Goal: Task Accomplishment & Management: Use online tool/utility

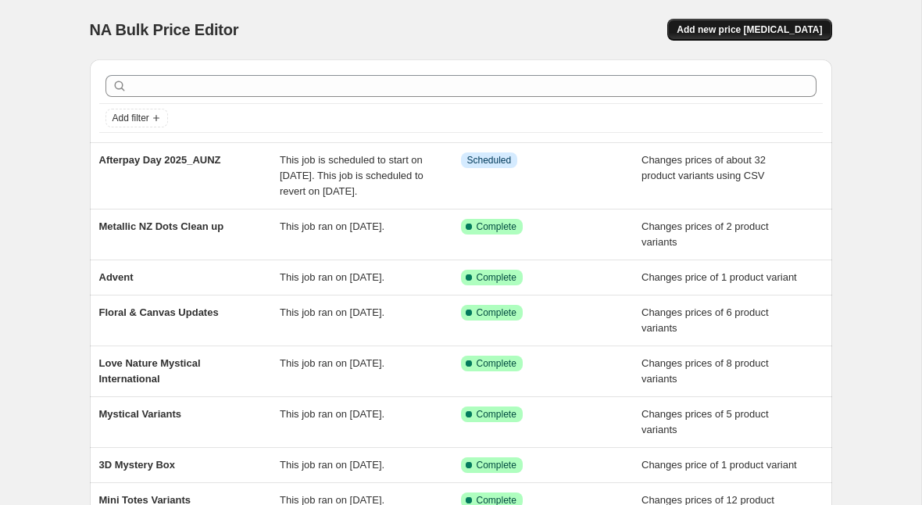
click at [739, 25] on span "Add new price [MEDICAL_DATA]" at bounding box center [749, 29] width 145 height 13
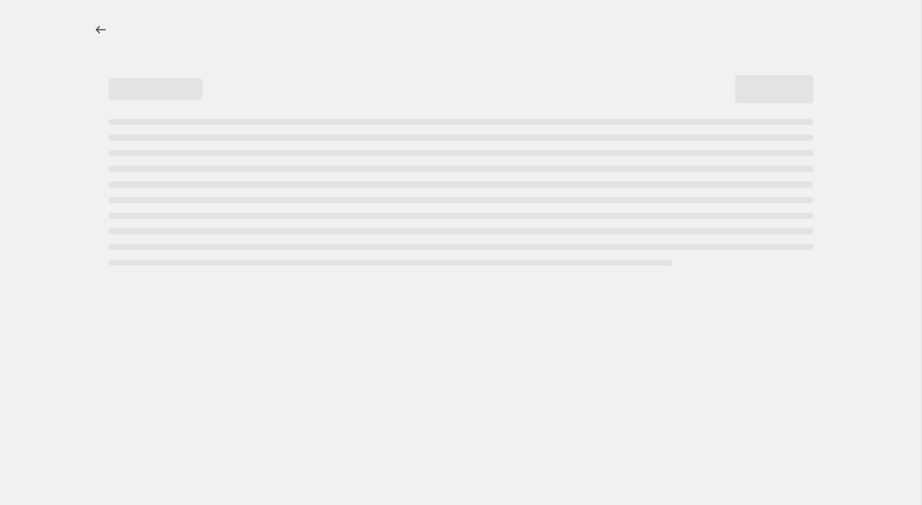
select select "percentage"
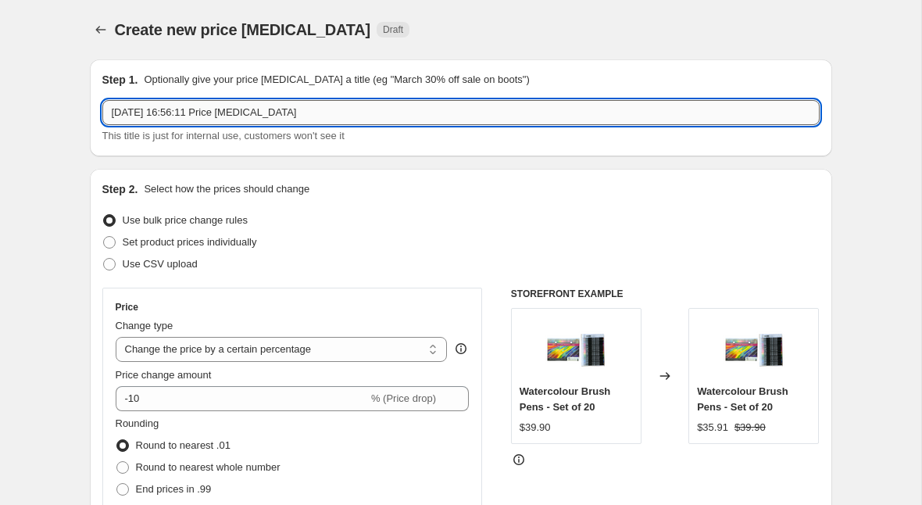
click at [238, 118] on input "[DATE] 16:56:11 Price [MEDICAL_DATA]" at bounding box center [461, 112] width 718 height 25
type input "New Surface + 3D Pricing"
click at [213, 238] on span "Set product prices individually" at bounding box center [190, 242] width 134 height 12
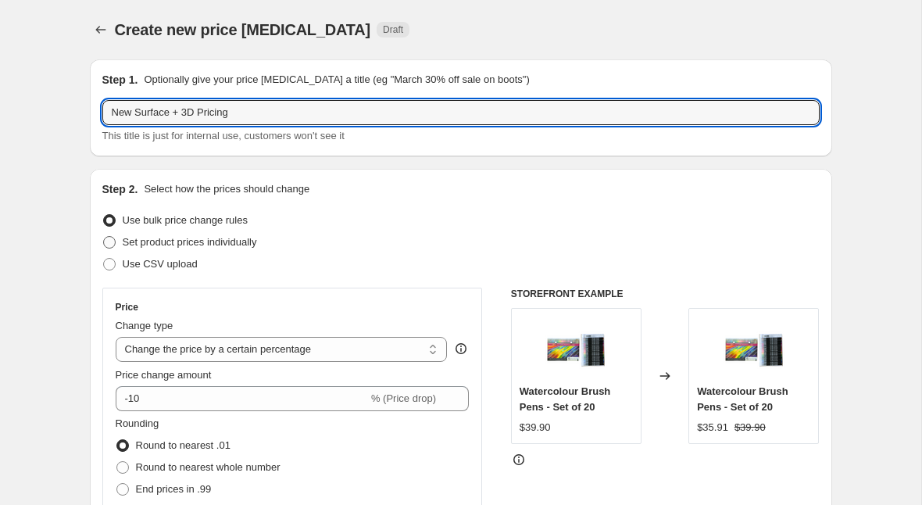
click at [104, 237] on input "Set product prices individually" at bounding box center [103, 236] width 1 height 1
radio input "true"
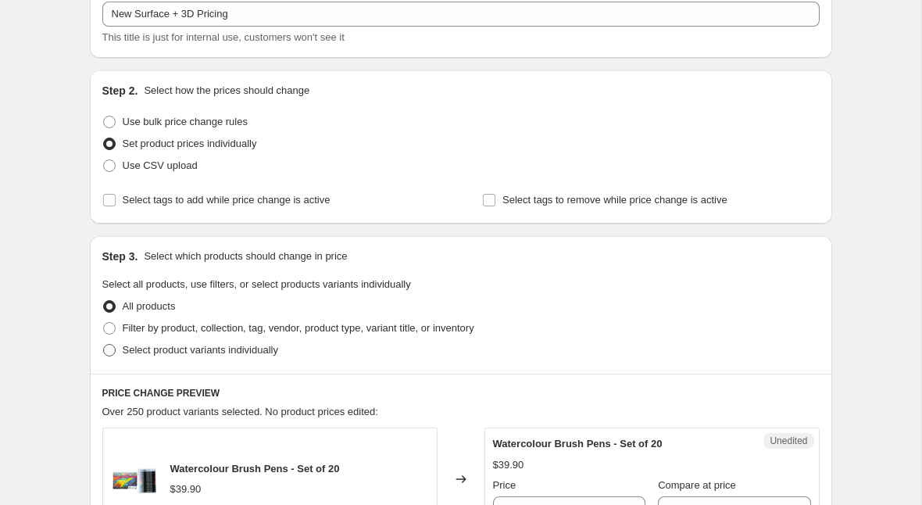
scroll to position [106, 0]
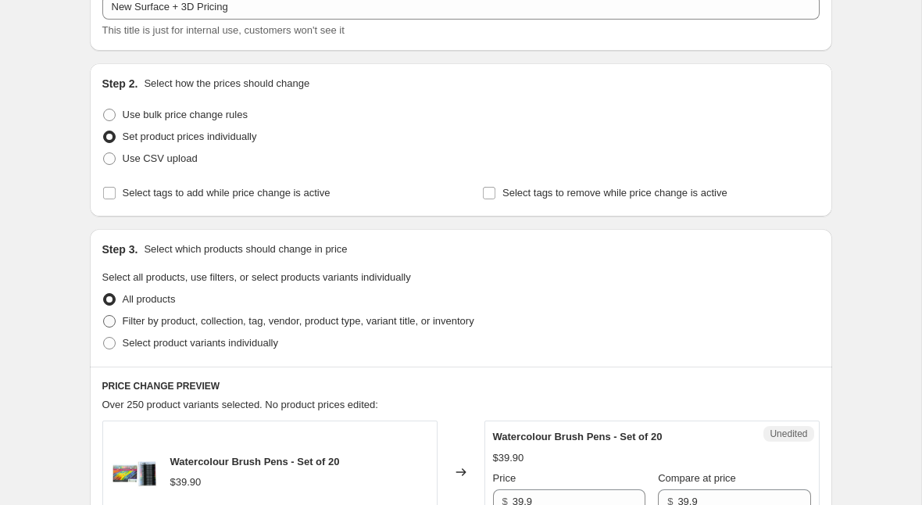
click at [233, 324] on span "Filter by product, collection, tag, vendor, product type, variant title, or inv…" at bounding box center [299, 321] width 352 height 12
click at [104, 316] on input "Filter by product, collection, tag, vendor, product type, variant title, or inv…" at bounding box center [103, 315] width 1 height 1
radio input "true"
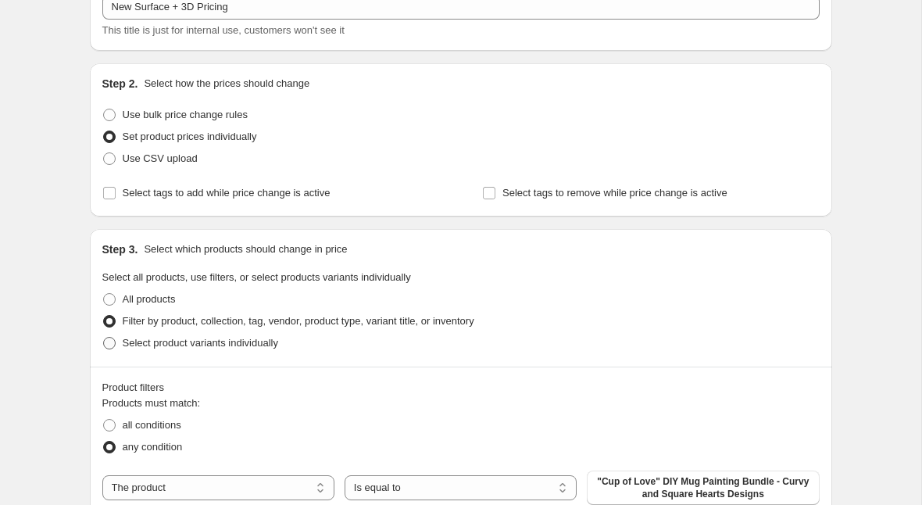
click at [230, 338] on span "Select product variants individually" at bounding box center [201, 343] width 156 height 12
click at [104, 338] on input "Select product variants individually" at bounding box center [103, 337] width 1 height 1
radio input "true"
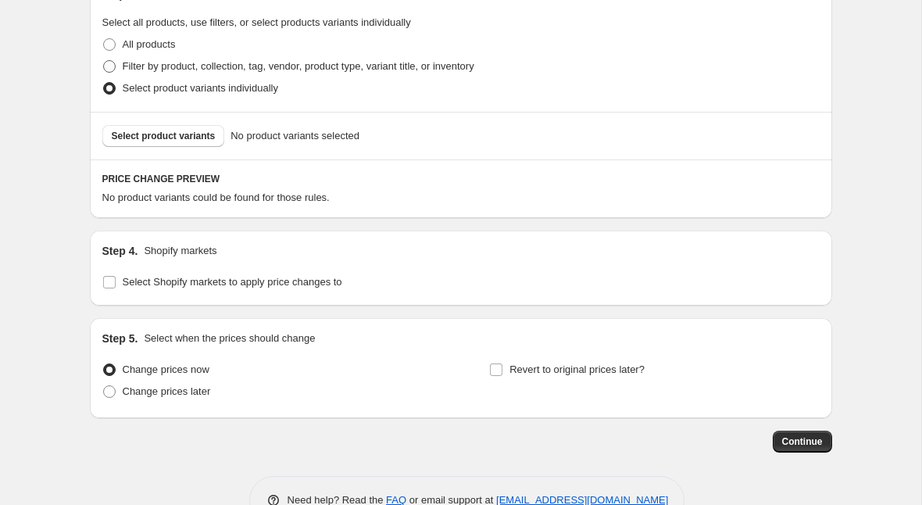
scroll to position [362, 0]
click at [224, 282] on span "Select Shopify markets to apply price changes to" at bounding box center [233, 280] width 220 height 12
click at [116, 282] on input "Select Shopify markets to apply price changes to" at bounding box center [109, 280] width 13 height 13
checkbox input "true"
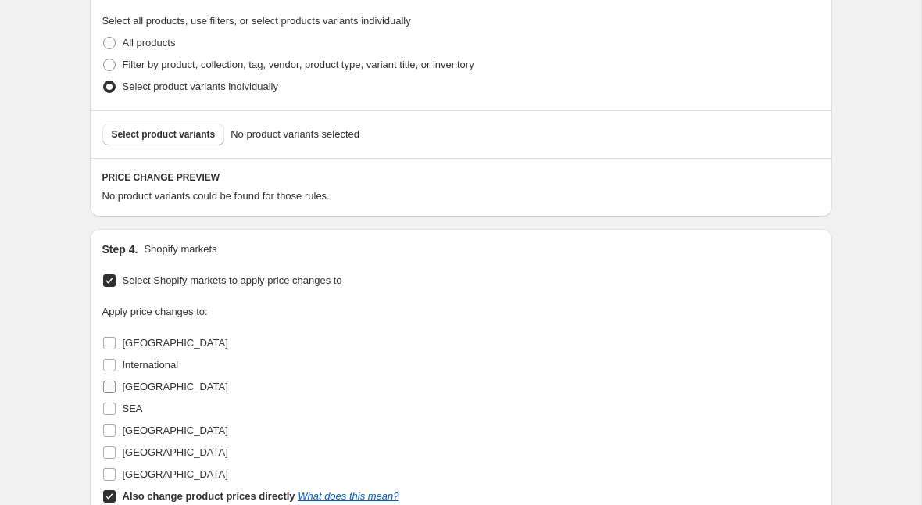
click at [159, 386] on span "[GEOGRAPHIC_DATA]" at bounding box center [176, 387] width 106 height 12
click at [116, 386] on input "[GEOGRAPHIC_DATA]" at bounding box center [109, 387] width 13 height 13
checkbox input "true"
click at [109, 489] on span at bounding box center [109, 496] width 14 height 14
click at [109, 490] on input "Also change product prices directly What does this mean?" at bounding box center [109, 496] width 13 height 13
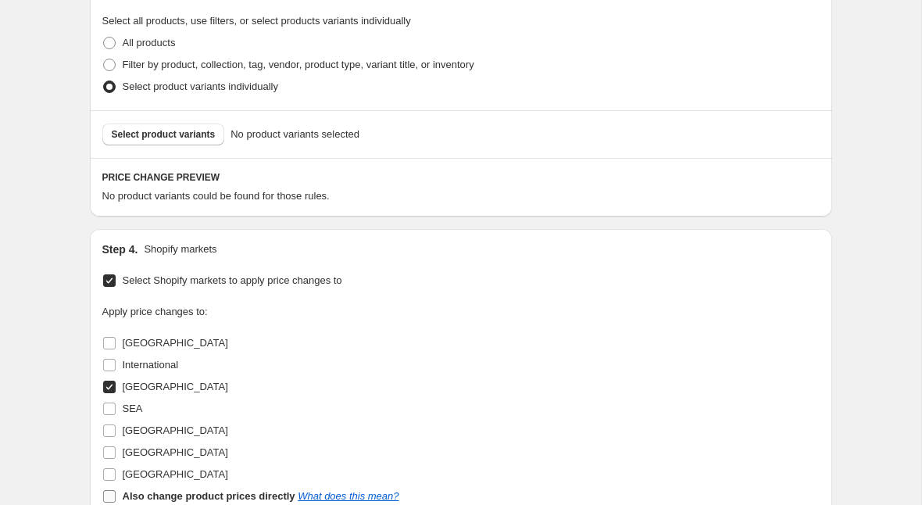
checkbox input "false"
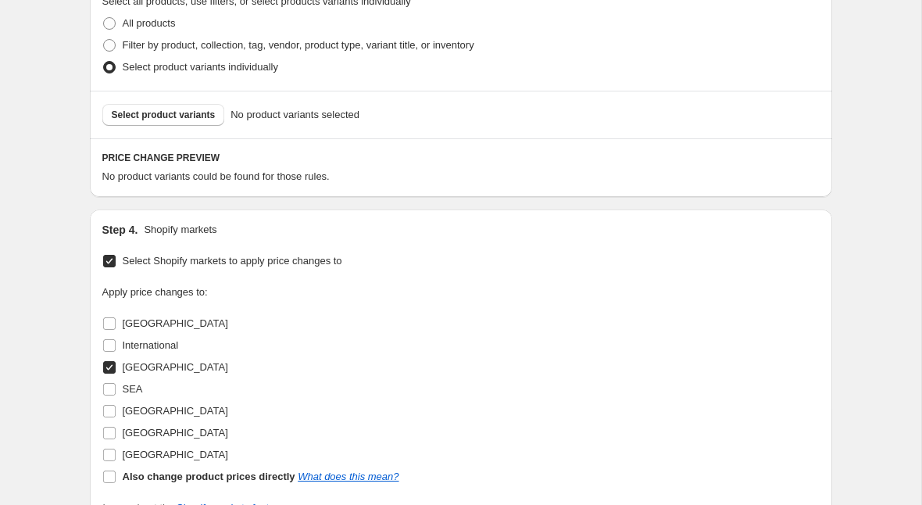
scroll to position [386, 0]
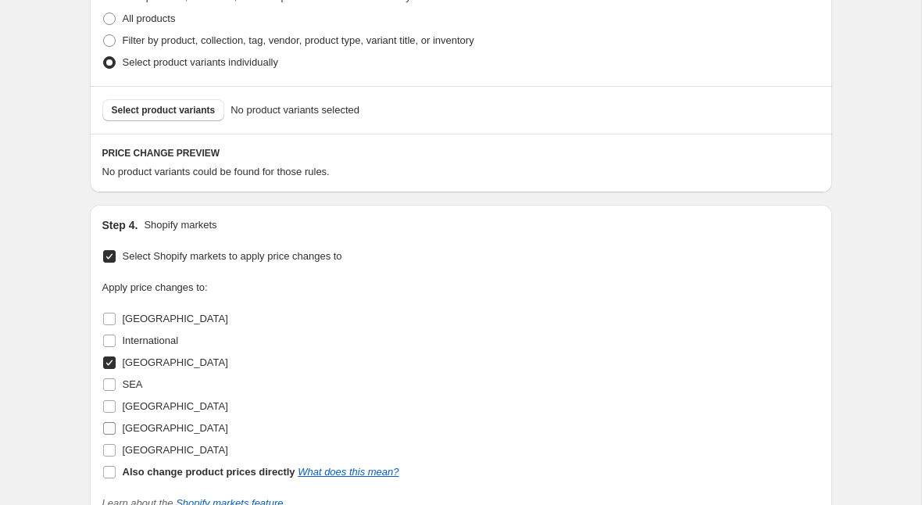
click at [107, 428] on input "[GEOGRAPHIC_DATA]" at bounding box center [109, 428] width 13 height 13
checkbox input "true"
click at [107, 450] on input "[GEOGRAPHIC_DATA]" at bounding box center [109, 450] width 13 height 13
checkbox input "true"
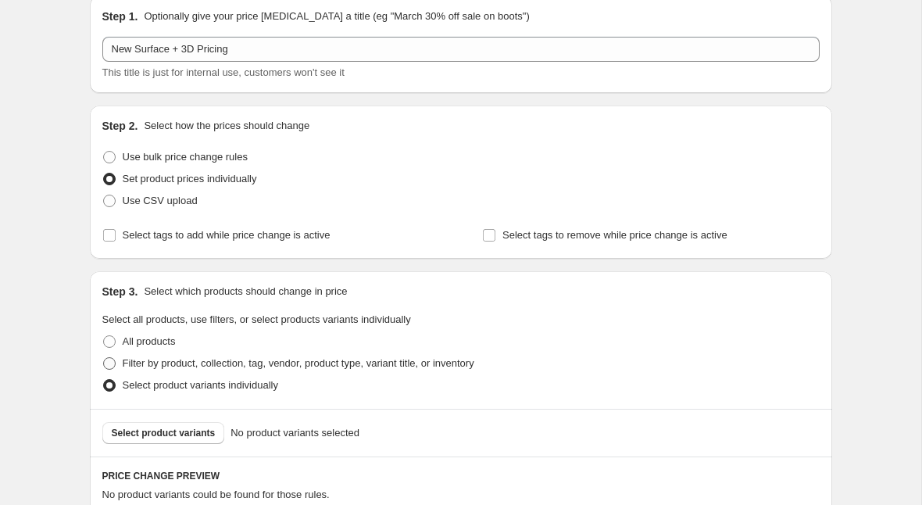
scroll to position [91, 0]
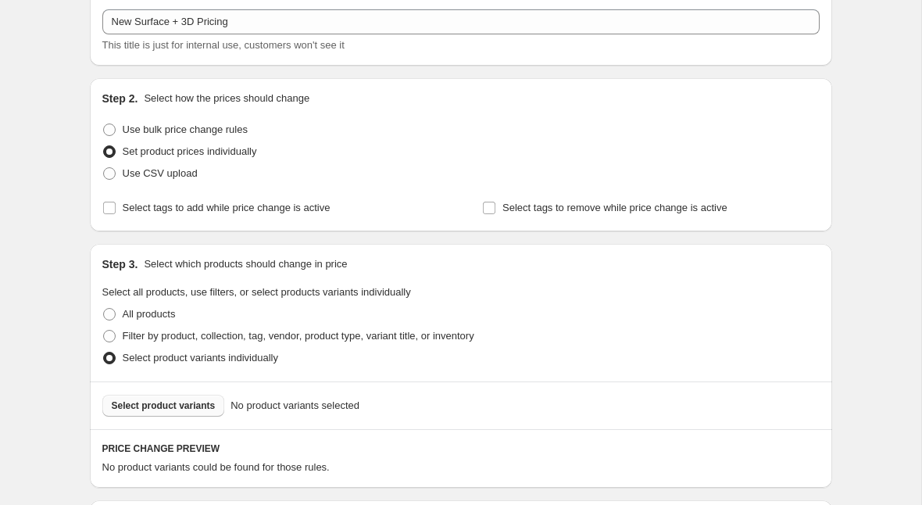
click at [189, 409] on span "Select product variants" at bounding box center [164, 405] width 104 height 13
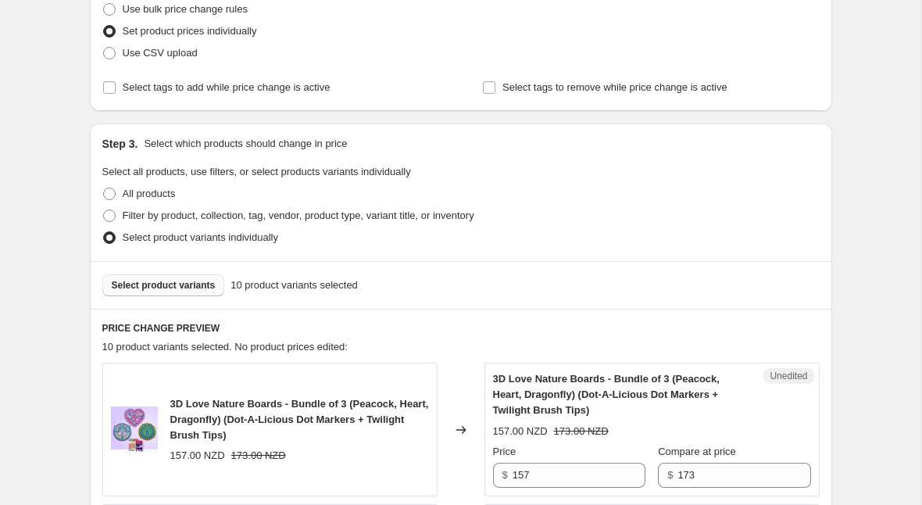
scroll to position [285, 0]
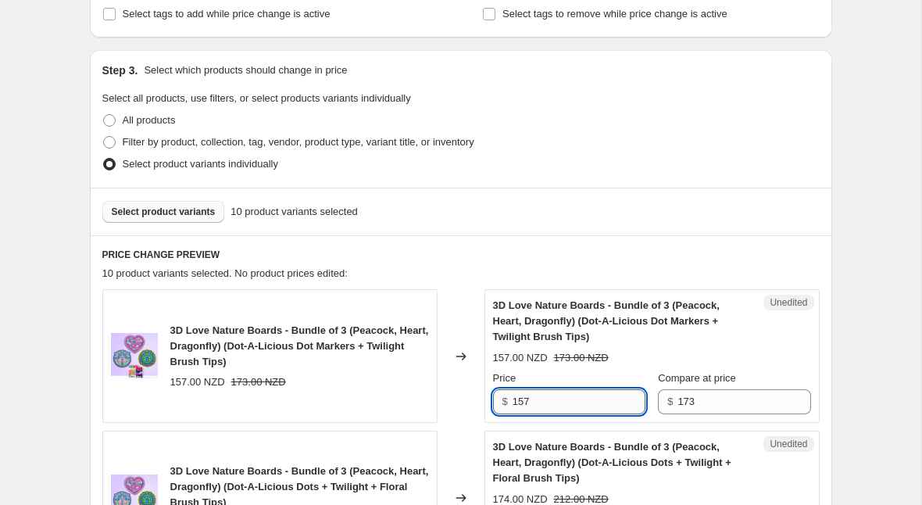
click at [544, 396] on input "157" at bounding box center [579, 401] width 133 height 25
type input "154.90"
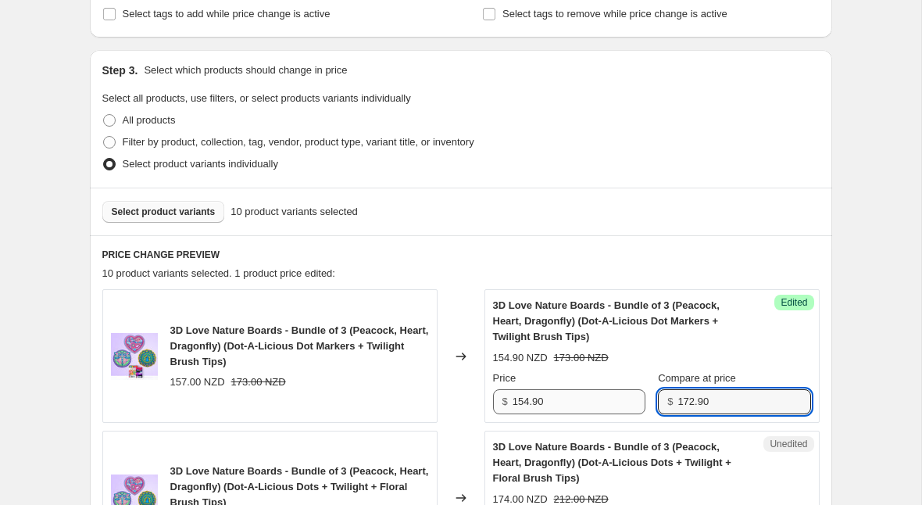
type input "172.90"
click at [546, 405] on input "154.90" at bounding box center [579, 401] width 133 height 25
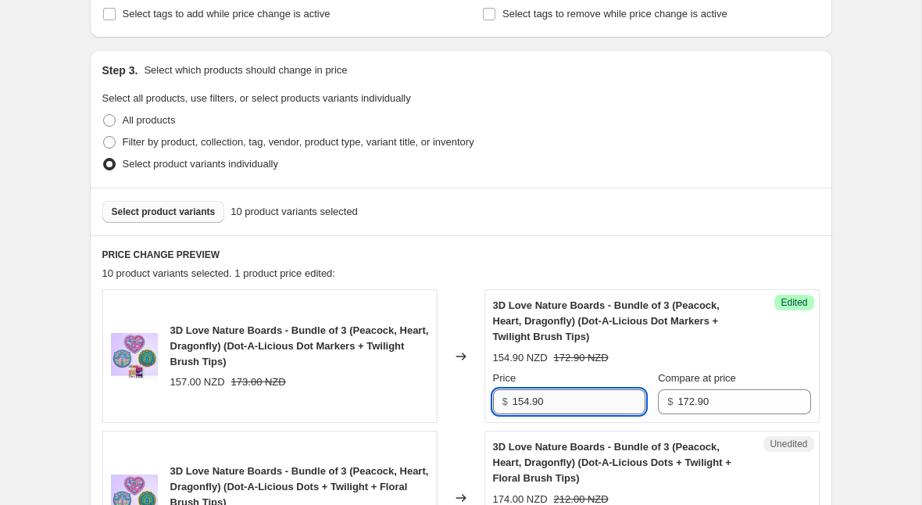
click at [546, 405] on input "154.90" at bounding box center [579, 401] width 133 height 25
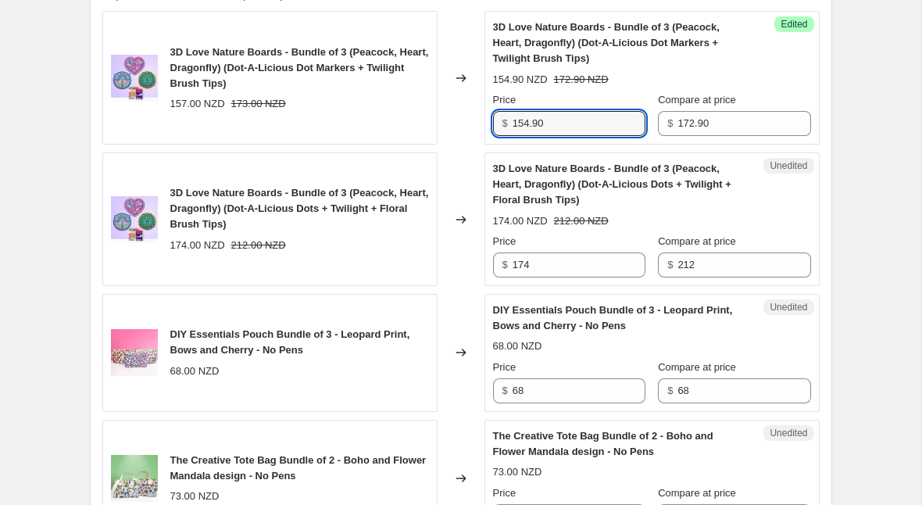
scroll to position [565, 0]
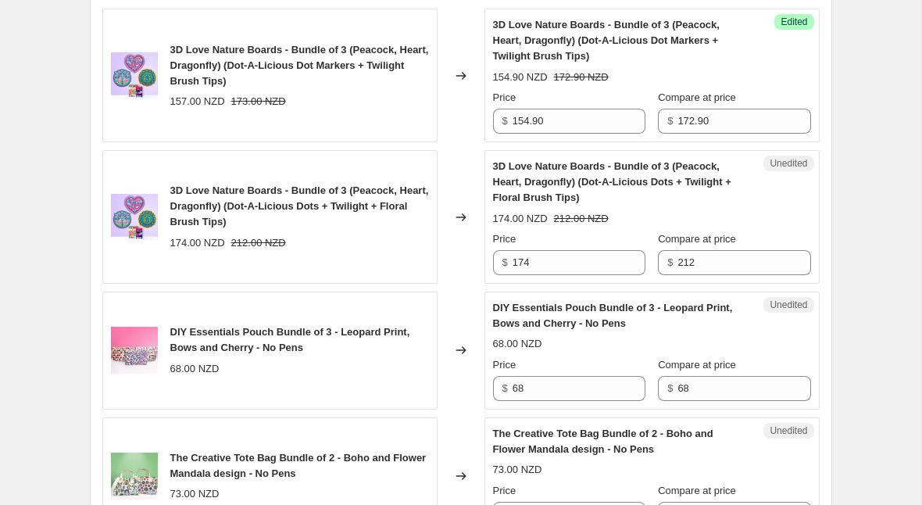
click at [535, 278] on div "Unedited 3D Love Nature Boards - Bundle of 3 (Peacock, Heart, Dragonfly) (Dot-A…" at bounding box center [652, 217] width 335 height 134
click at [535, 274] on input "174" at bounding box center [579, 262] width 133 height 25
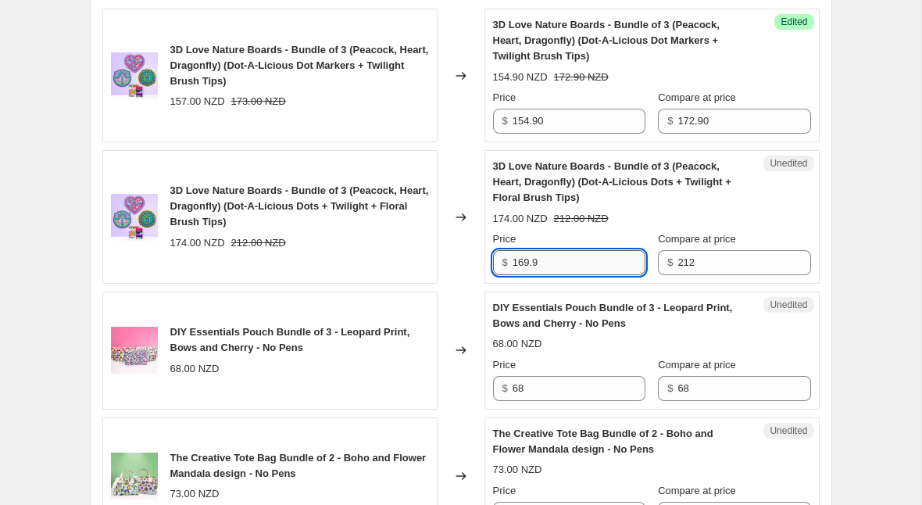
type input "169.9"
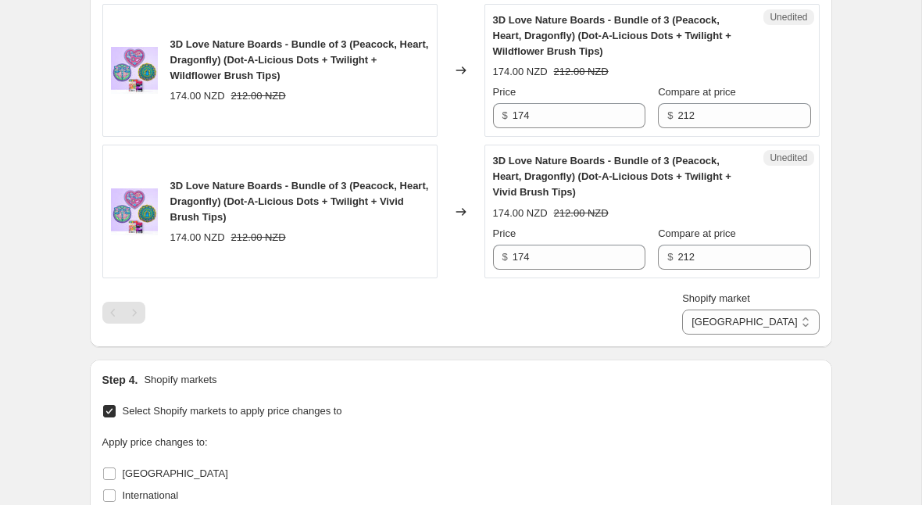
scroll to position [1646, 0]
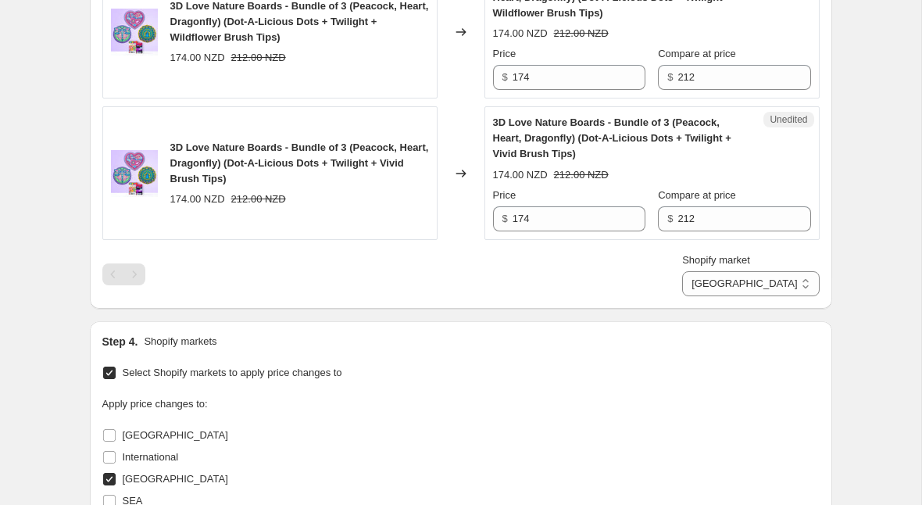
type input "209.9"
click at [675, 217] on div "$ 212" at bounding box center [734, 218] width 152 height 25
paste input "209.9"
click at [697, 204] on div "Compare at price $ 212209.9" at bounding box center [734, 210] width 152 height 44
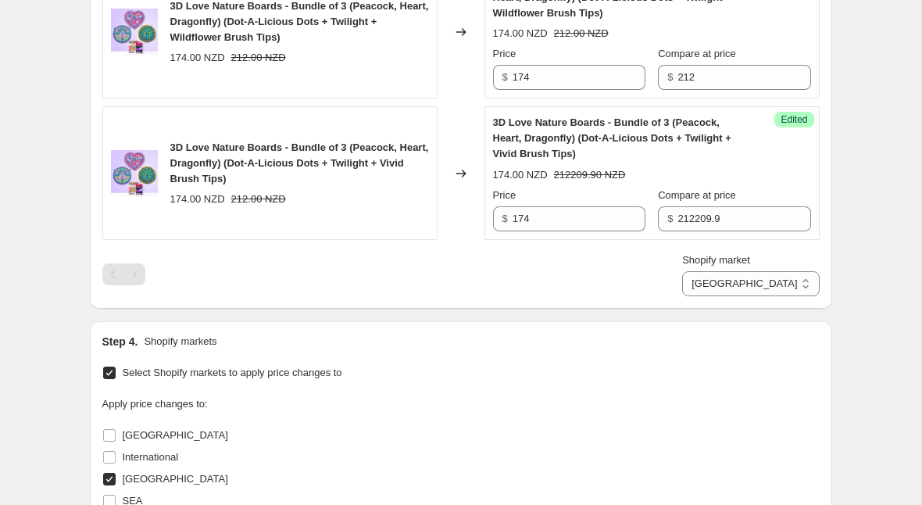
click at [697, 204] on div "Compare at price $ 212209.9" at bounding box center [734, 210] width 152 height 44
click at [697, 221] on input "212209.9" at bounding box center [744, 218] width 133 height 25
paste input "text"
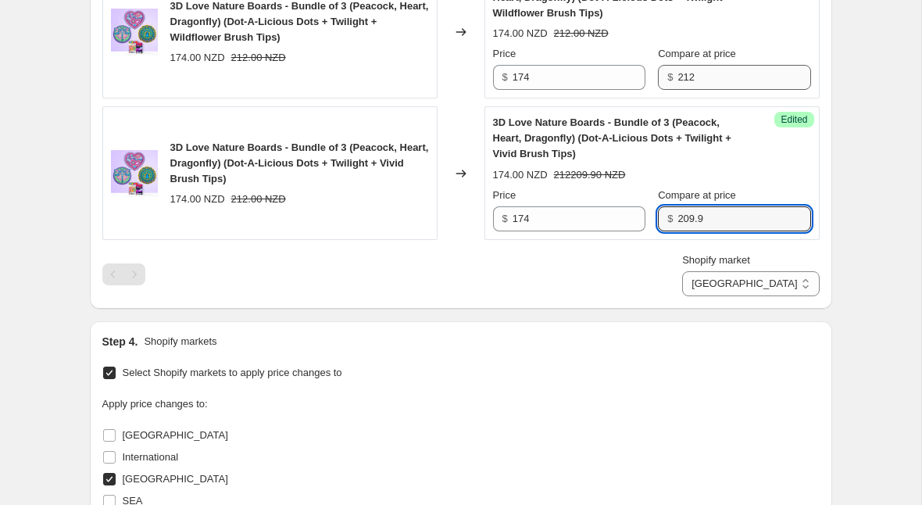
type input "209.9"
click at [688, 70] on input "212" at bounding box center [744, 77] width 133 height 25
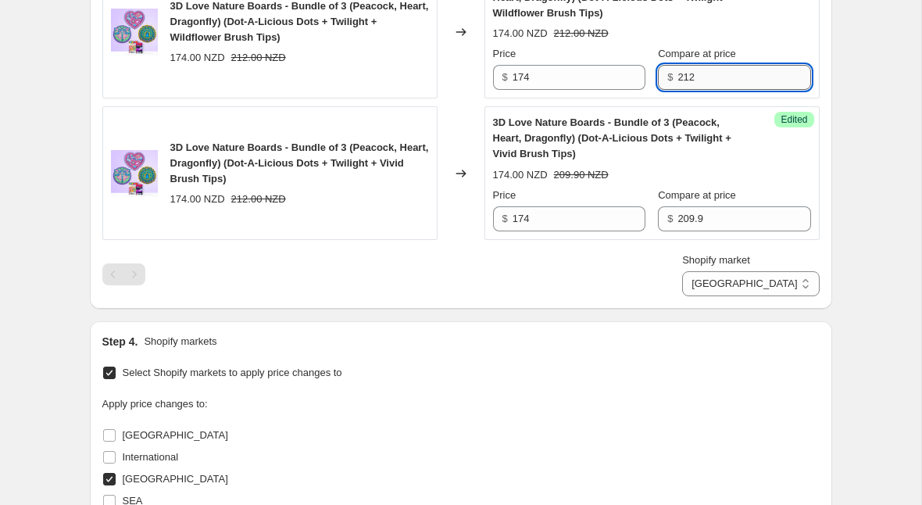
click at [688, 70] on input "212" at bounding box center [744, 77] width 133 height 25
paste input "09.9"
type input "209.9"
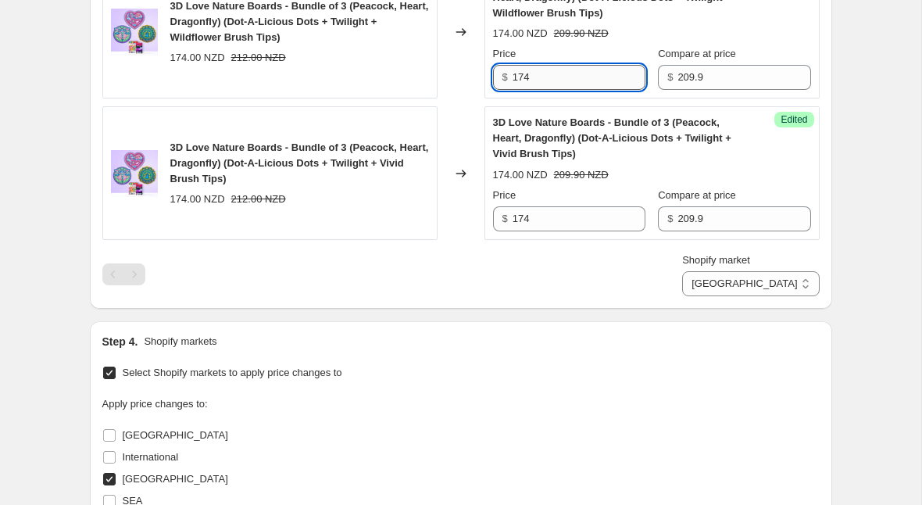
click at [536, 75] on input "174" at bounding box center [579, 77] width 133 height 25
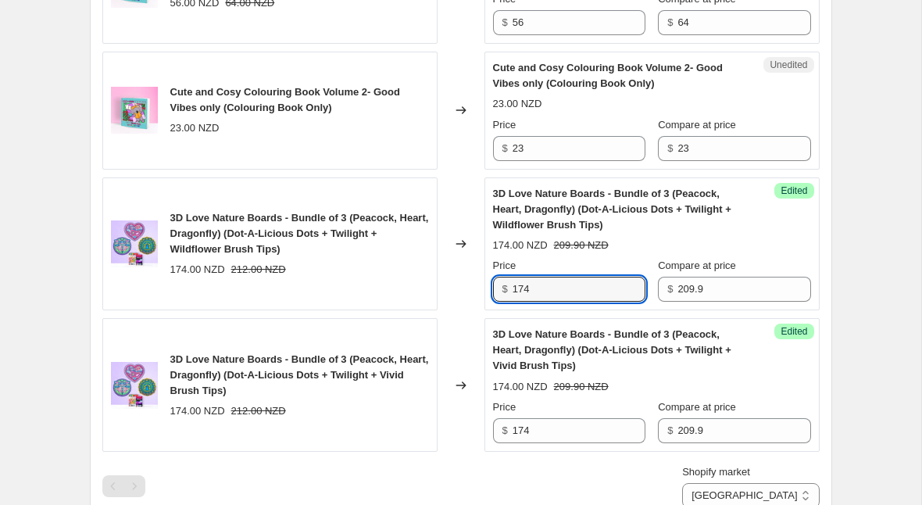
scroll to position [1539, 0]
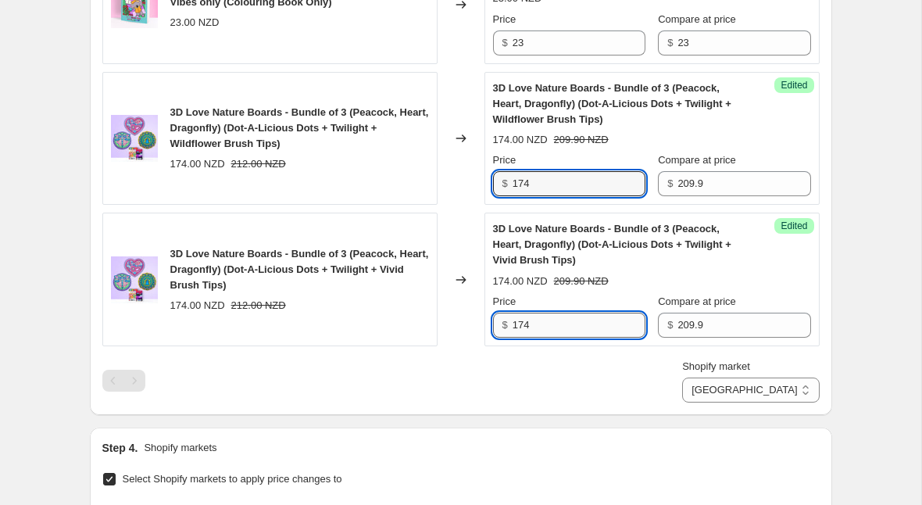
click at [576, 325] on input "174" at bounding box center [579, 325] width 133 height 25
type input "169.9"
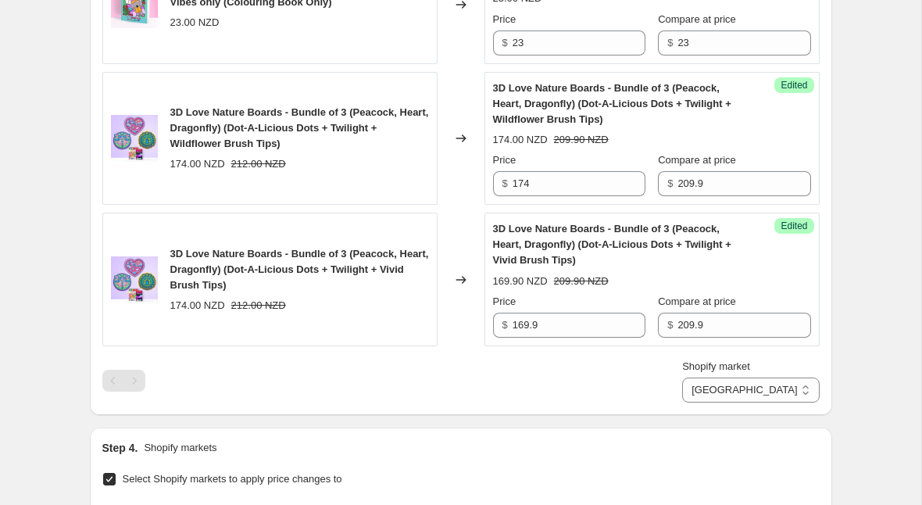
click at [539, 198] on div "Success Edited 3D Love Nature Boards - Bundle of 3 (Peacock, Heart, Dragonfly) …" at bounding box center [652, 139] width 335 height 134
click at [541, 188] on input "174" at bounding box center [579, 183] width 133 height 25
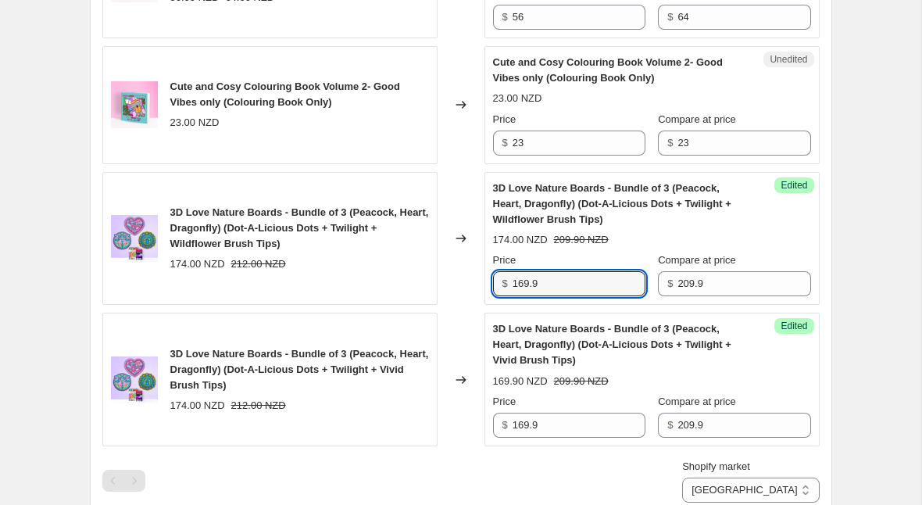
scroll to position [1392, 0]
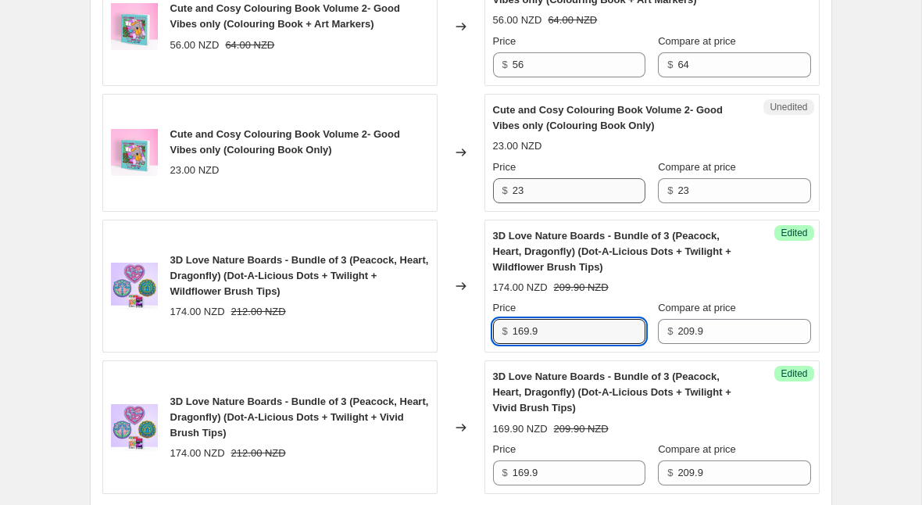
type input "169.9"
click at [582, 189] on input "23" at bounding box center [579, 190] width 133 height 25
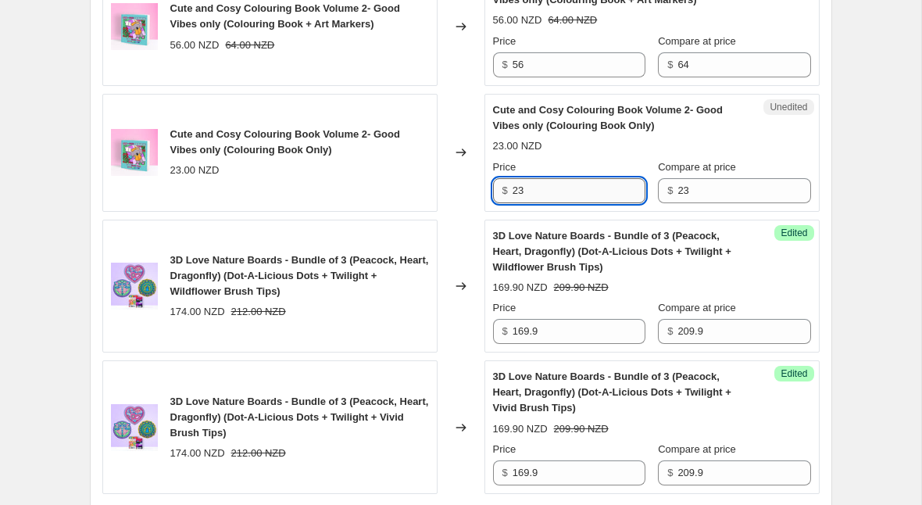
click at [582, 189] on input "23" at bounding box center [579, 190] width 133 height 25
type input "24.90"
click at [544, 59] on input "56" at bounding box center [579, 64] width 133 height 25
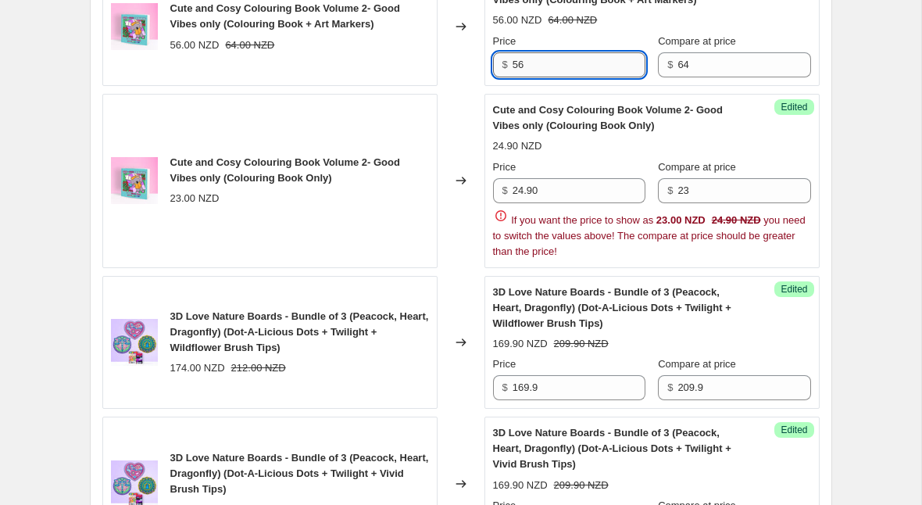
click at [544, 59] on input "56" at bounding box center [579, 64] width 133 height 25
type input "59.9"
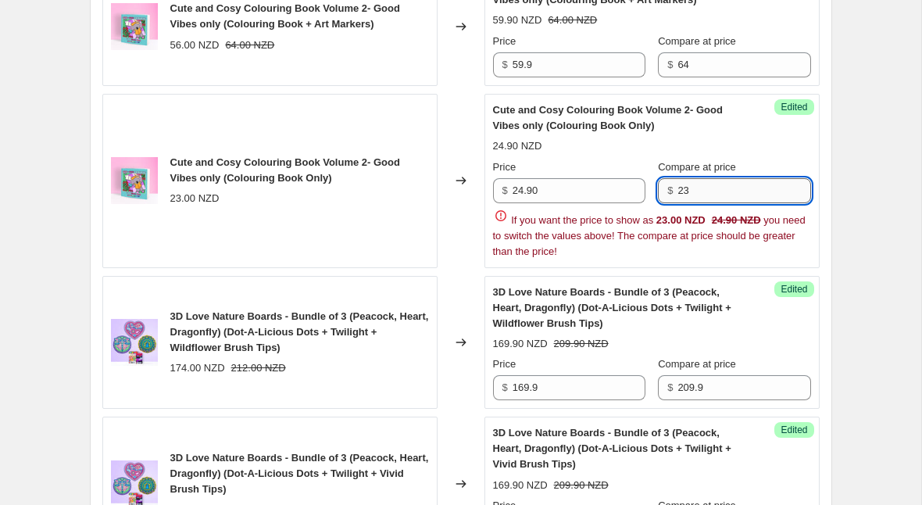
click at [725, 188] on input "23" at bounding box center [744, 190] width 133 height 25
type input "24.9"
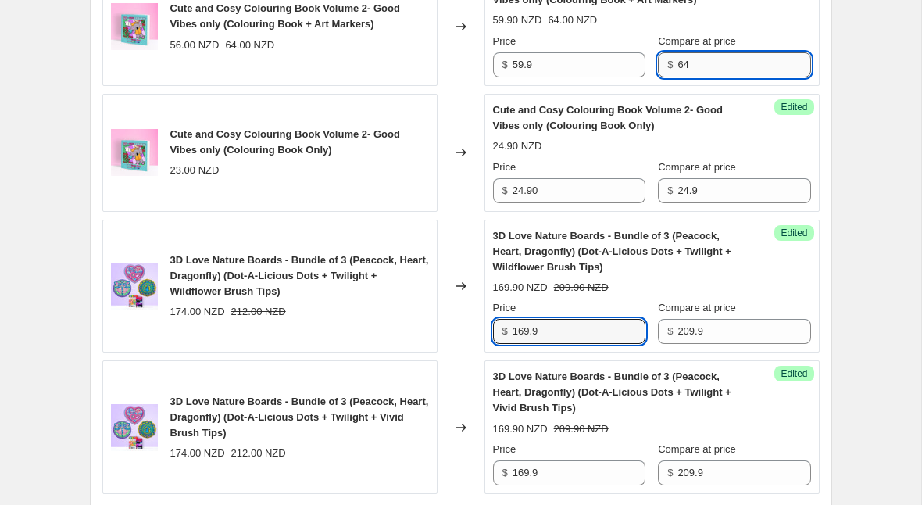
click at [729, 73] on input "64" at bounding box center [744, 64] width 133 height 25
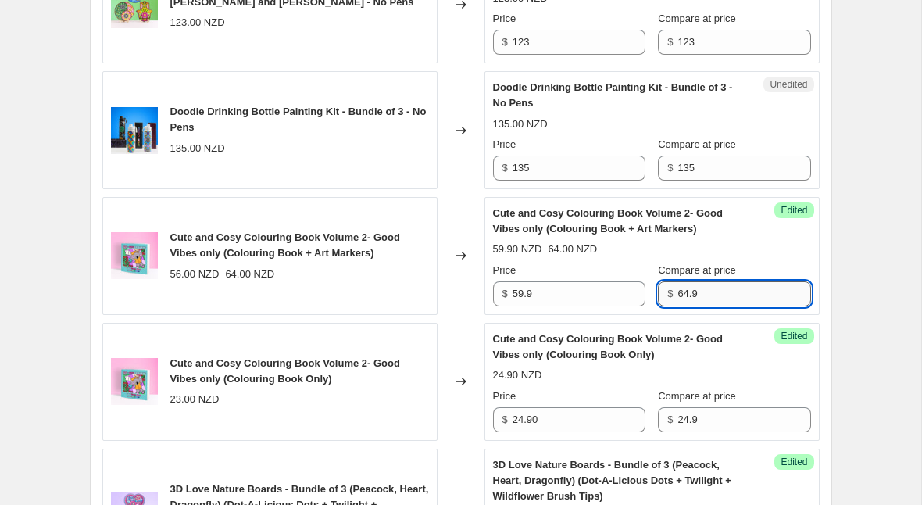
scroll to position [1150, 0]
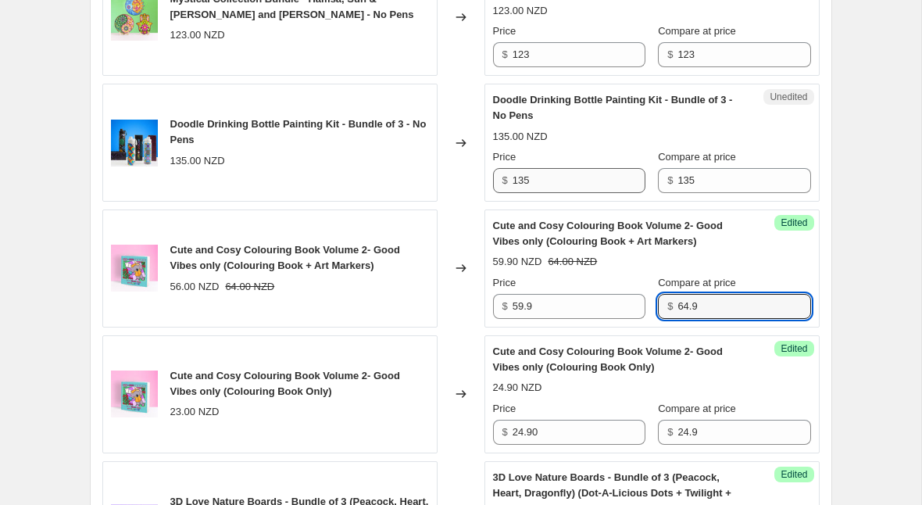
type input "64.9"
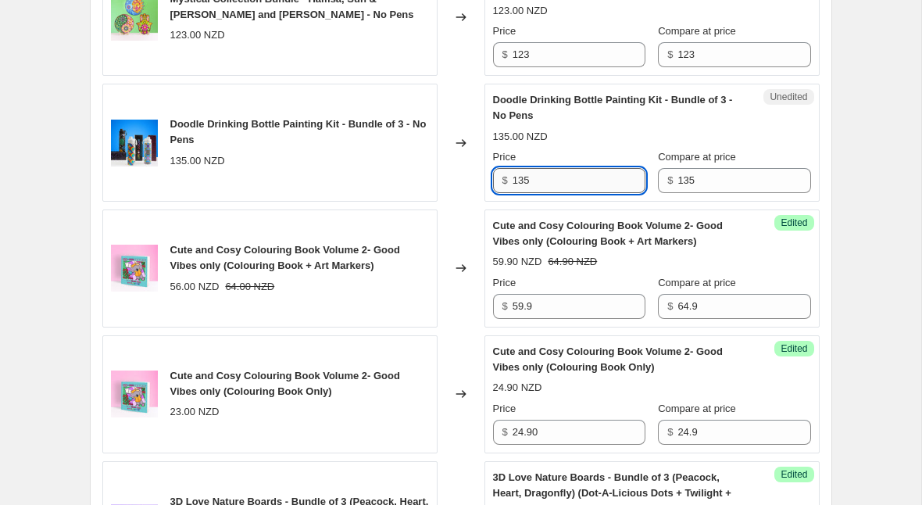
click at [579, 179] on input "135" at bounding box center [579, 180] width 133 height 25
type input "134.9"
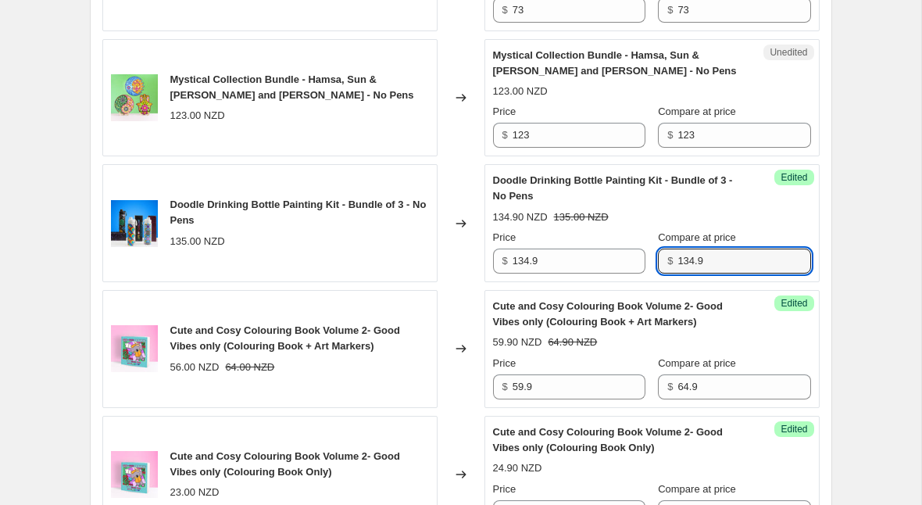
scroll to position [1057, 0]
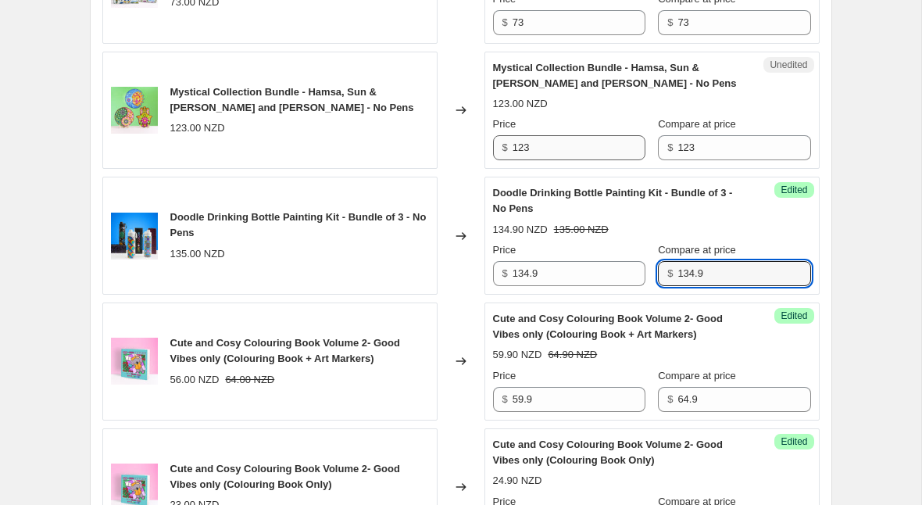
type input "134.9"
click at [579, 151] on input "123" at bounding box center [579, 147] width 133 height 25
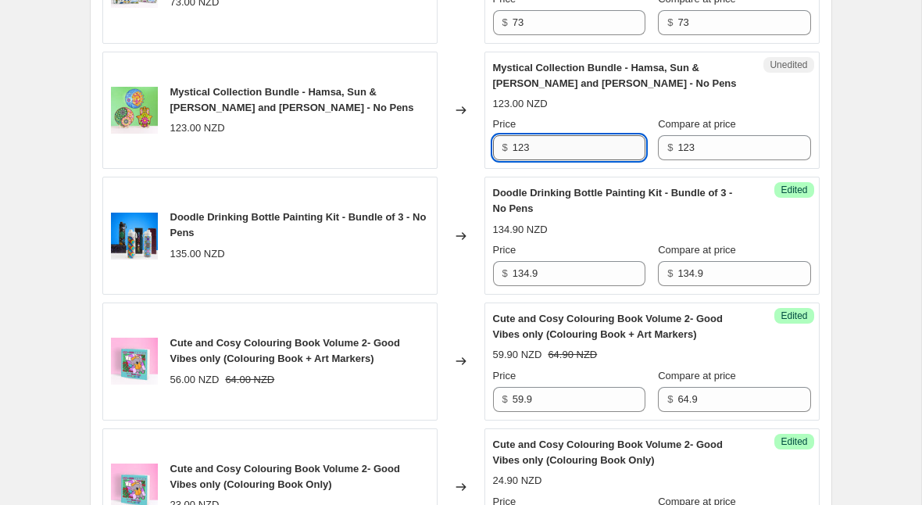
click at [579, 151] on input "123" at bounding box center [579, 147] width 133 height 25
type input "124.9"
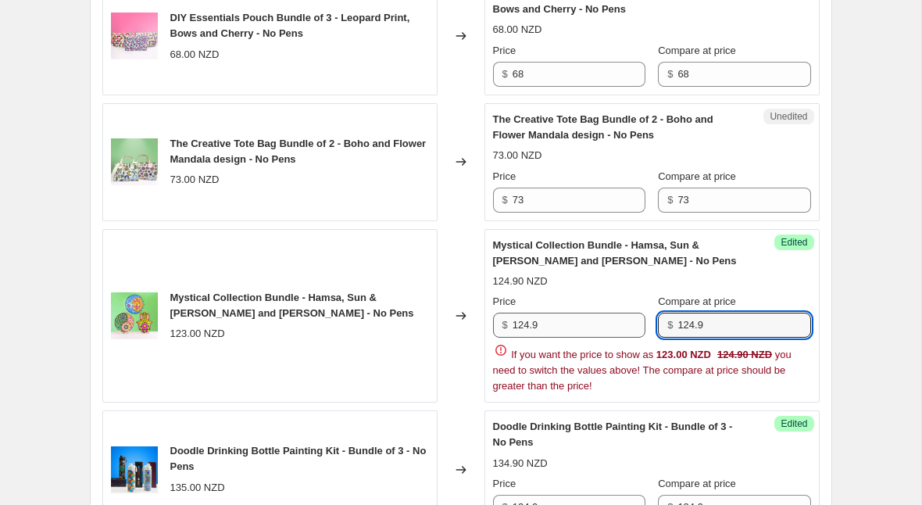
scroll to position [869, 0]
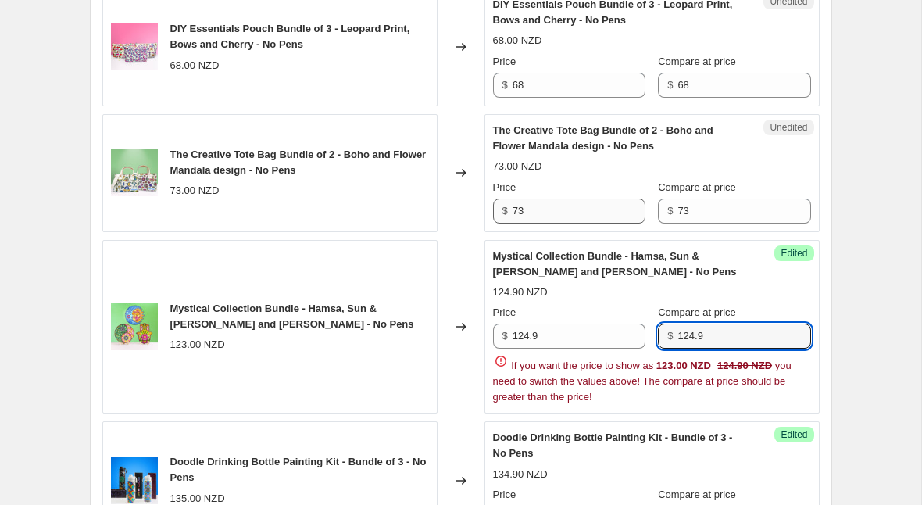
type input "124.9"
click at [555, 212] on input "73" at bounding box center [579, 211] width 133 height 25
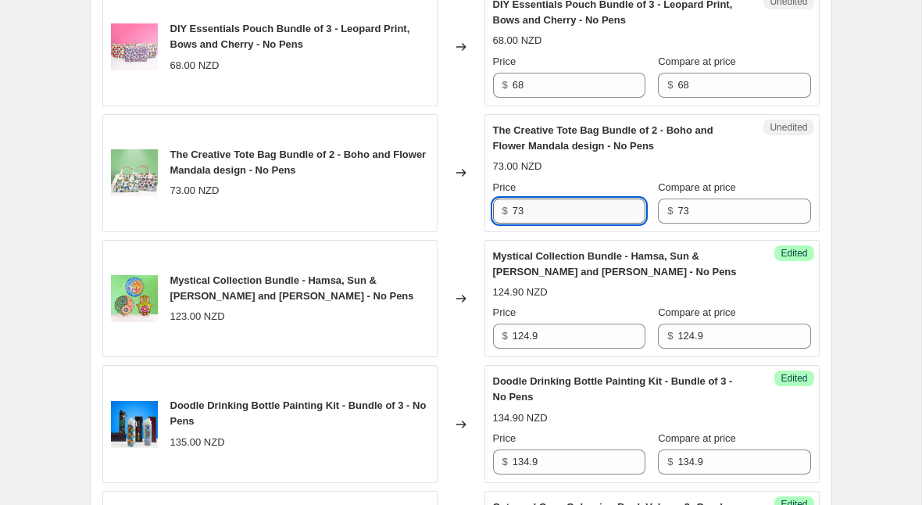
click at [555, 212] on input "73" at bounding box center [579, 211] width 133 height 25
type input "72.9"
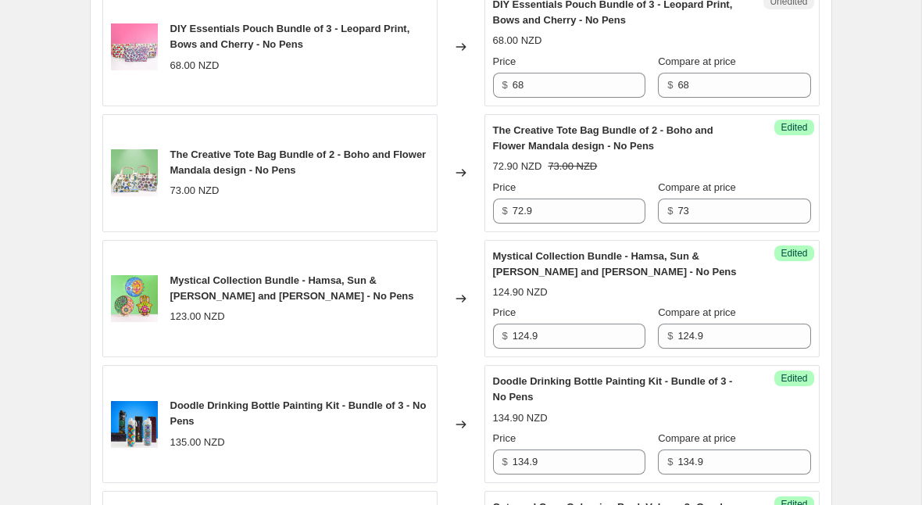
click at [666, 213] on div "$ 73" at bounding box center [734, 211] width 152 height 25
click at [692, 212] on input "73" at bounding box center [744, 211] width 133 height 25
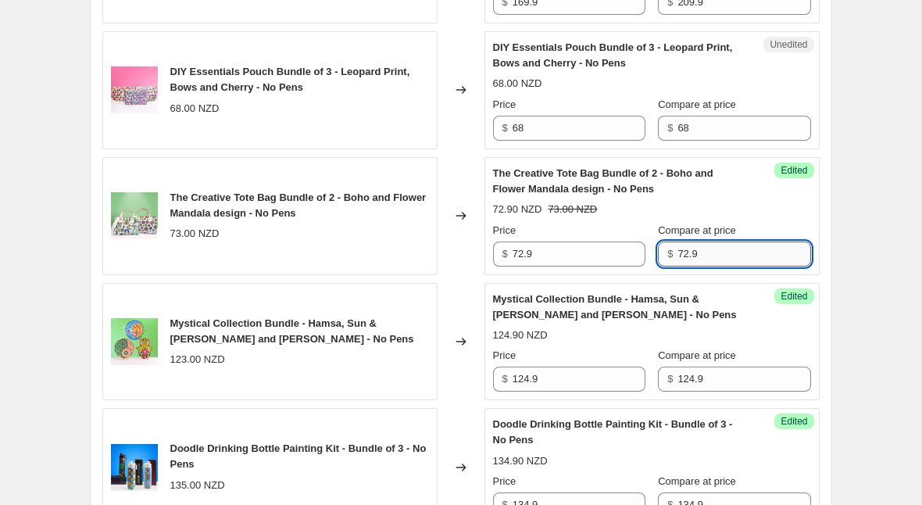
scroll to position [821, 0]
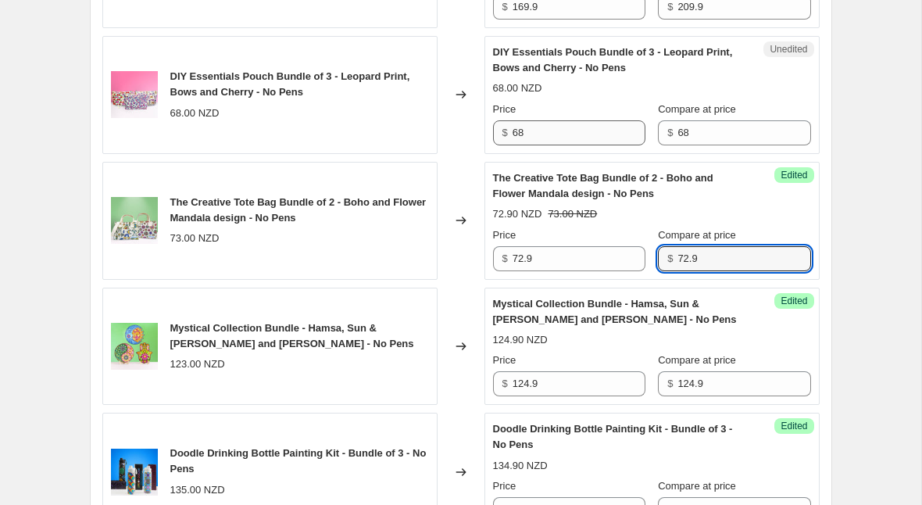
type input "72.9"
click at [604, 140] on input "68" at bounding box center [579, 132] width 133 height 25
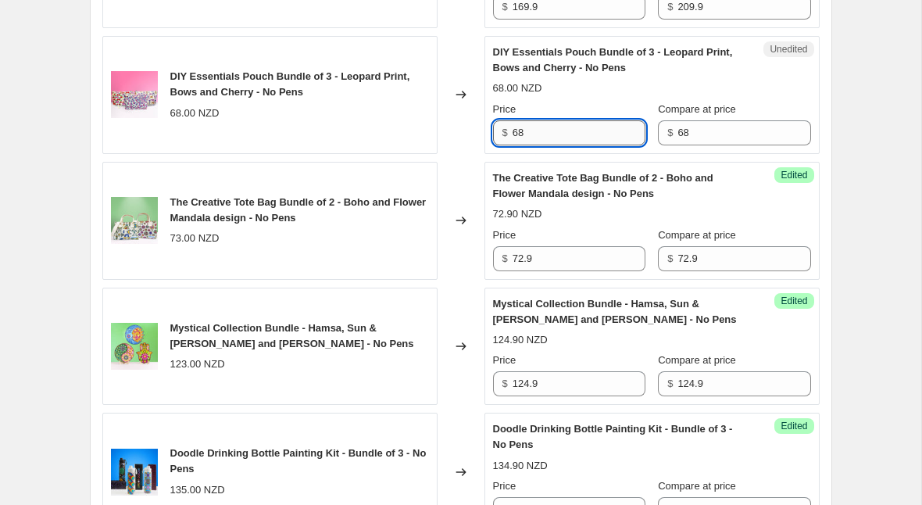
click at [604, 140] on input "68" at bounding box center [579, 132] width 133 height 25
type input "69.9"
click at [672, 134] on span "$" at bounding box center [670, 133] width 5 height 12
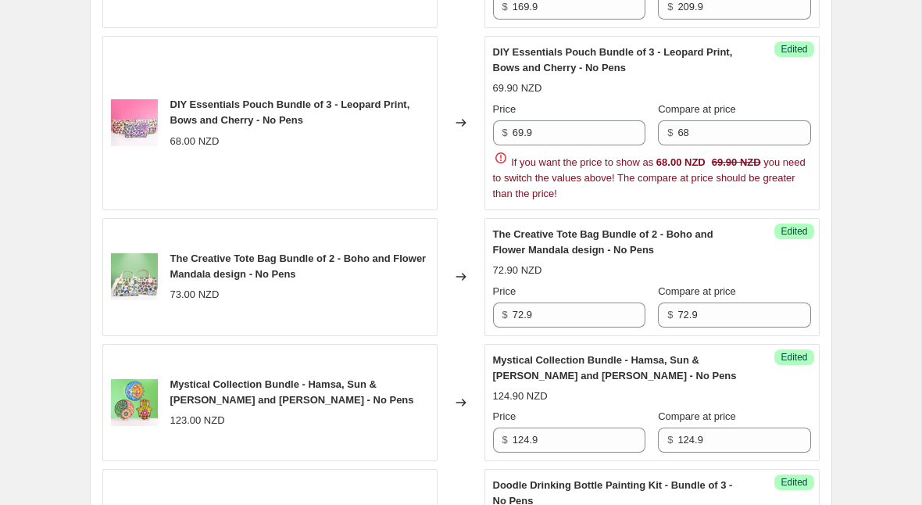
click at [672, 134] on span "$" at bounding box center [670, 133] width 5 height 12
click at [696, 135] on input "68" at bounding box center [744, 132] width 133 height 25
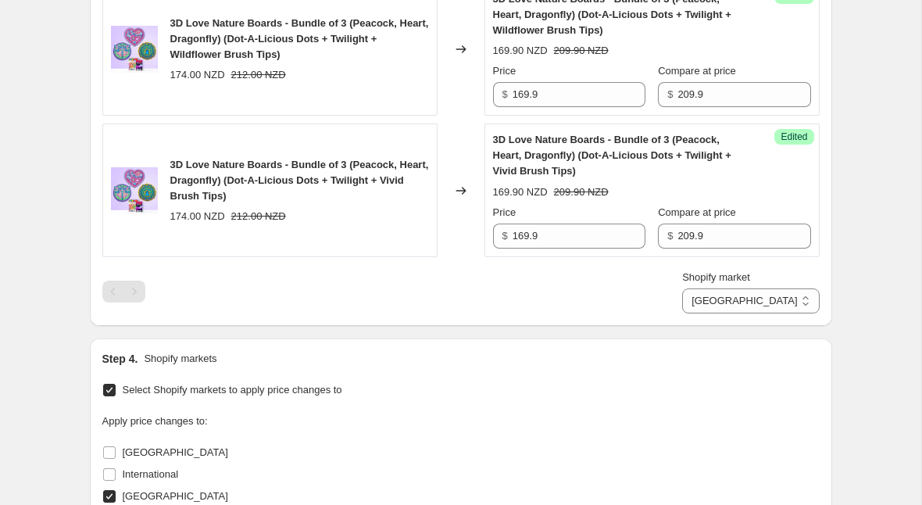
scroll to position [1703, 0]
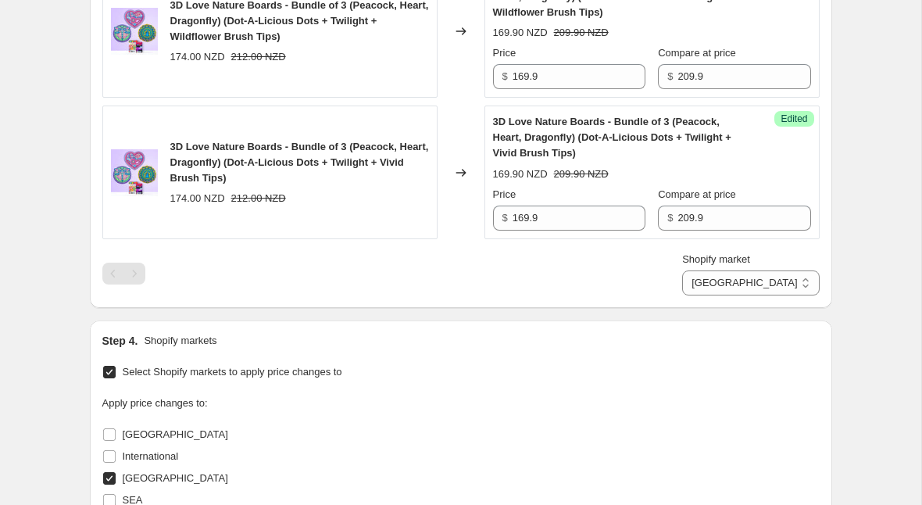
type input "69.9"
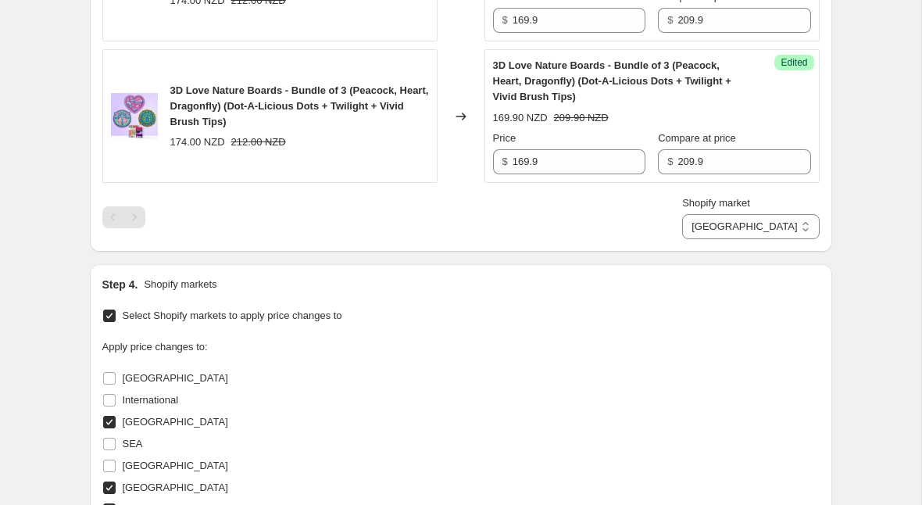
select select "18472075482"
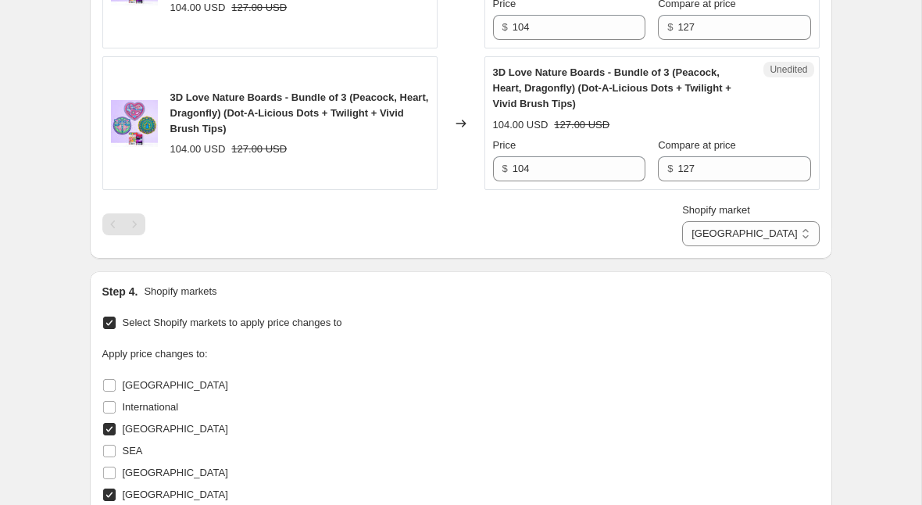
scroll to position [1676, 0]
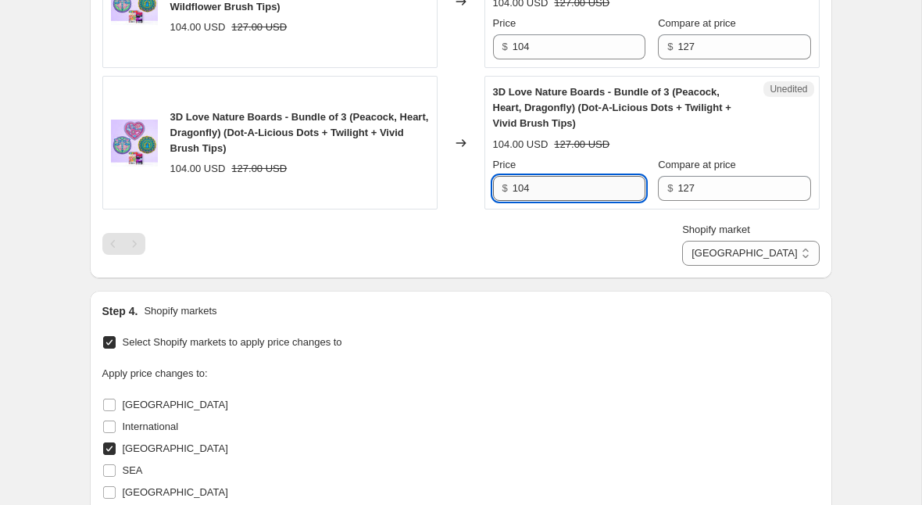
click at [540, 186] on input "104" at bounding box center [579, 188] width 133 height 25
type input "99.9"
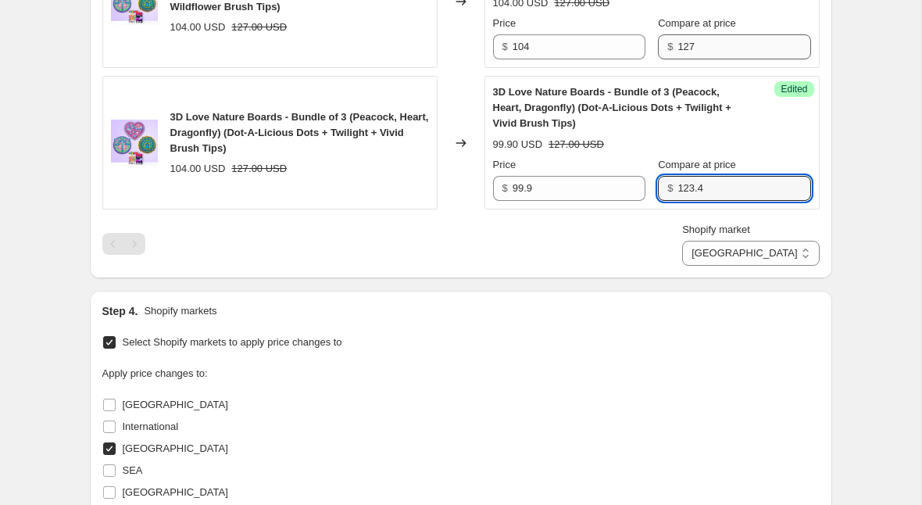
type input "123.4"
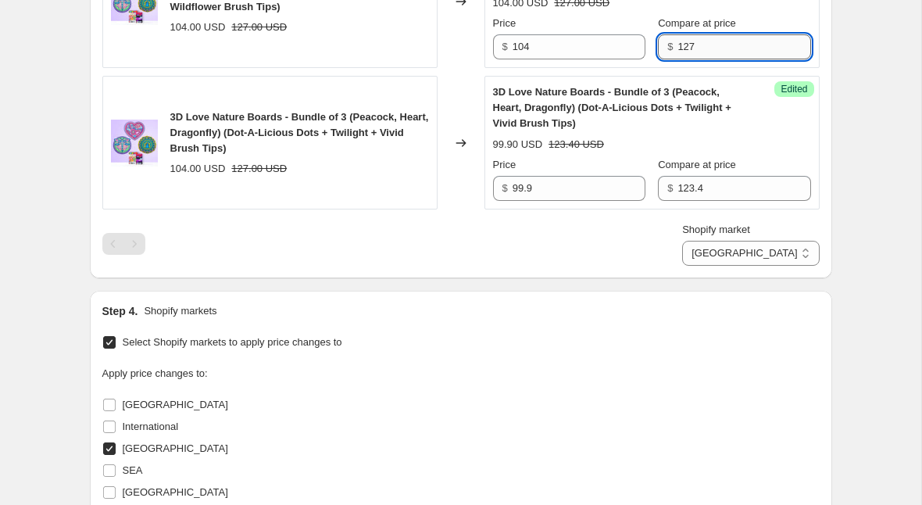
click at [691, 49] on input "127" at bounding box center [744, 46] width 133 height 25
paste input "3.4"
type input "123.4"
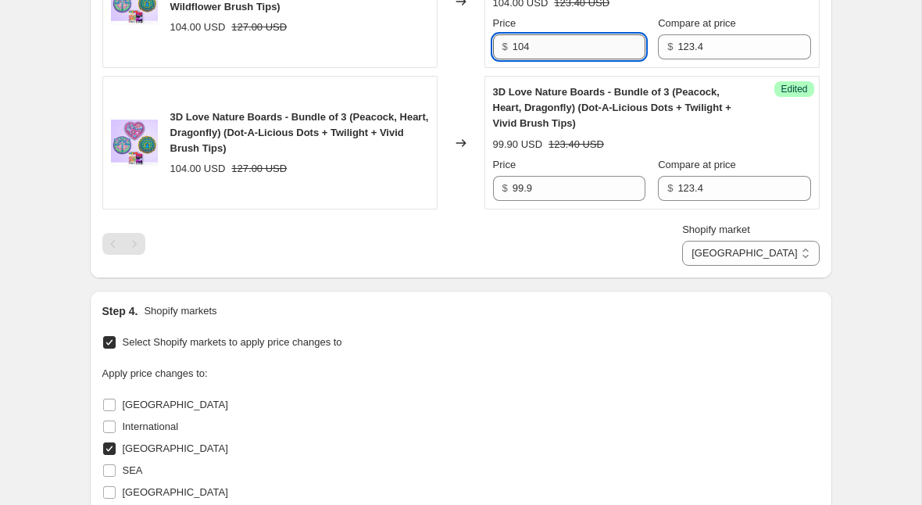
click at [557, 45] on input "104" at bounding box center [579, 46] width 133 height 25
type input "99.9"
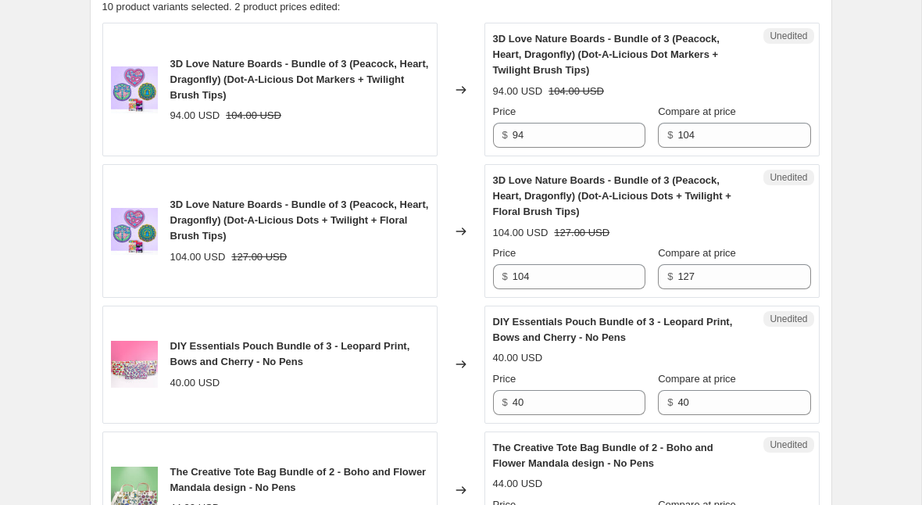
scroll to position [494, 0]
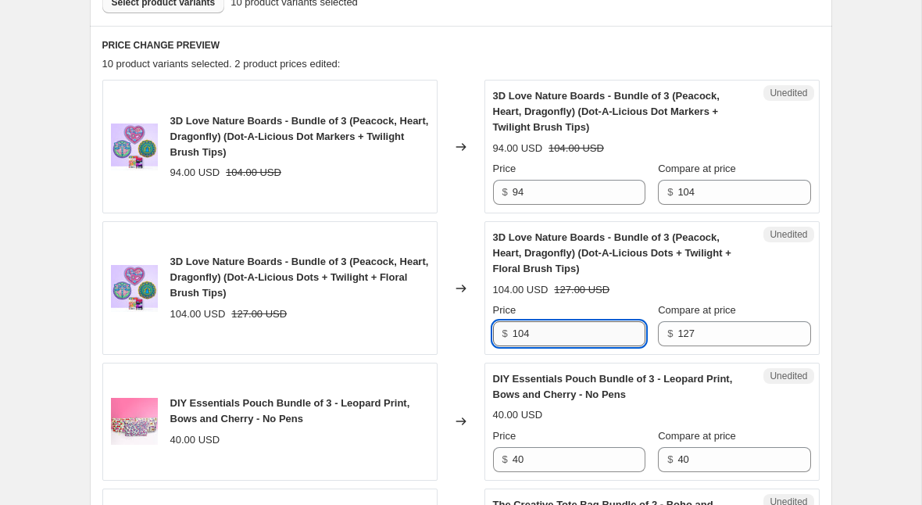
click at [573, 325] on input "104" at bounding box center [579, 333] width 133 height 25
type input "99.9"
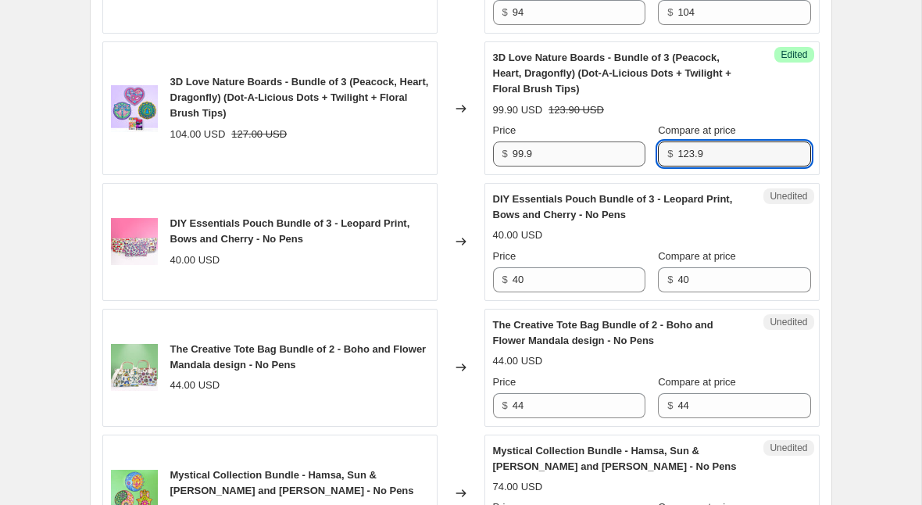
scroll to position [647, 0]
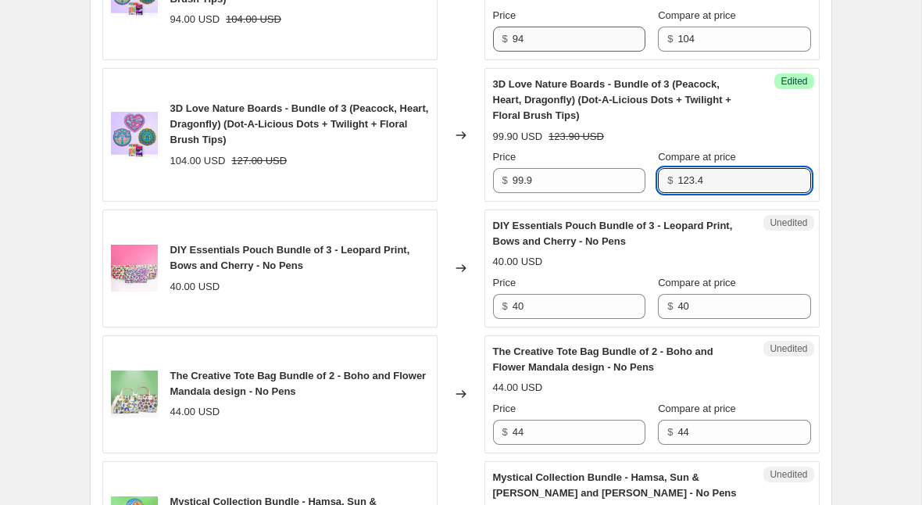
type input "123.4"
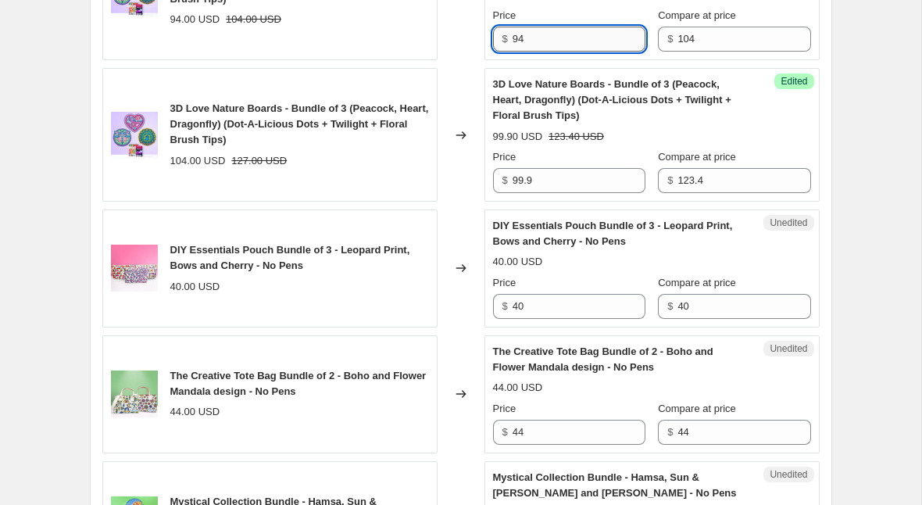
click at [566, 33] on input "94" at bounding box center [579, 39] width 133 height 25
type input "9"
type input "89.9"
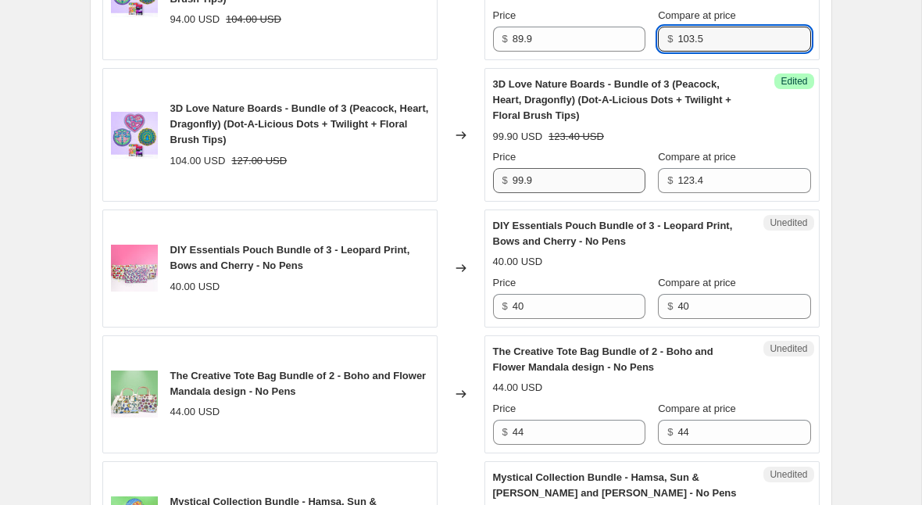
type input "103.5"
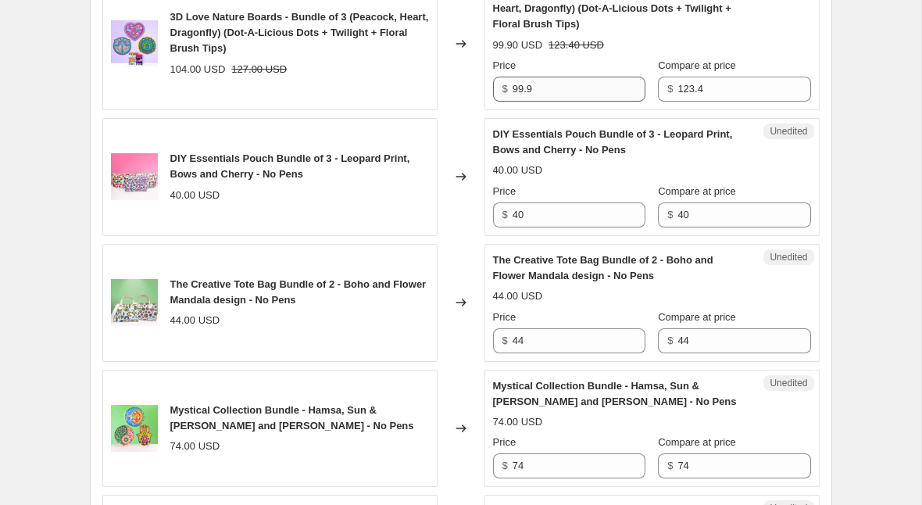
scroll to position [737, 0]
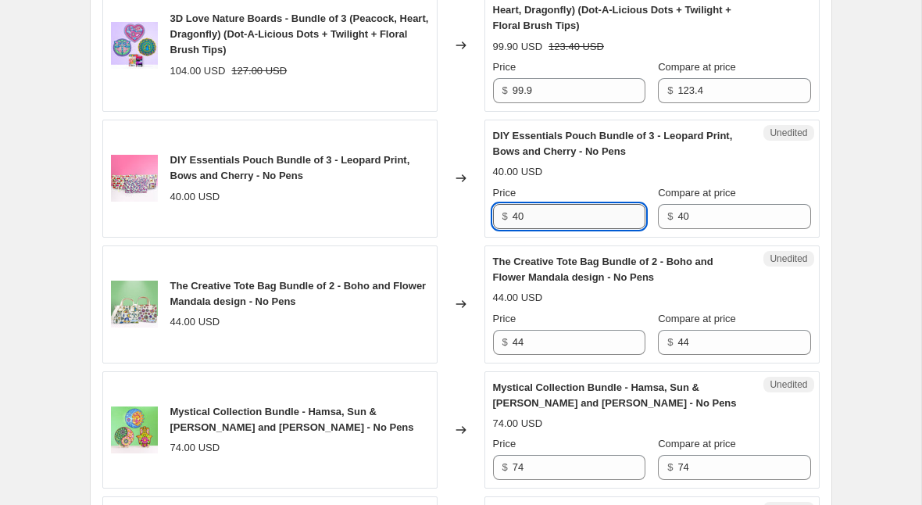
click at [575, 224] on input "40" at bounding box center [579, 216] width 133 height 25
click at [556, 474] on input "74" at bounding box center [579, 467] width 133 height 25
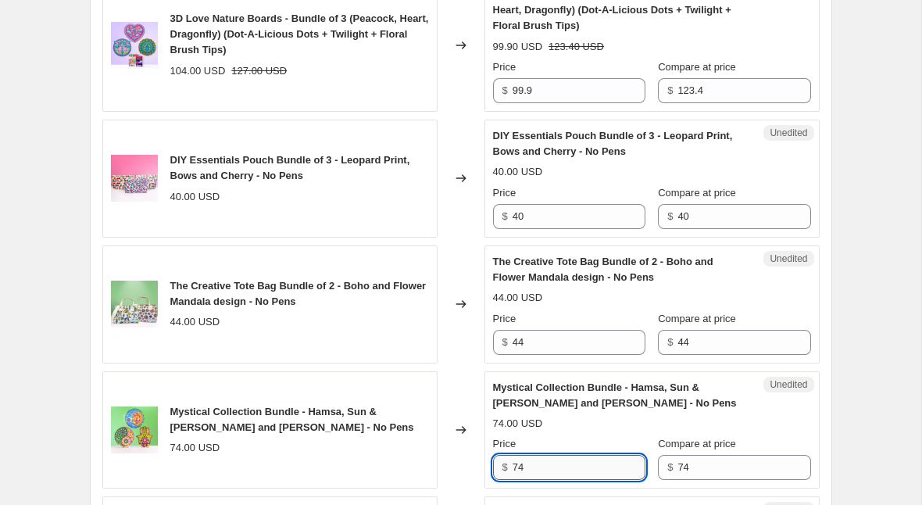
click at [556, 474] on input "74" at bounding box center [579, 467] width 133 height 25
type input "69.9"
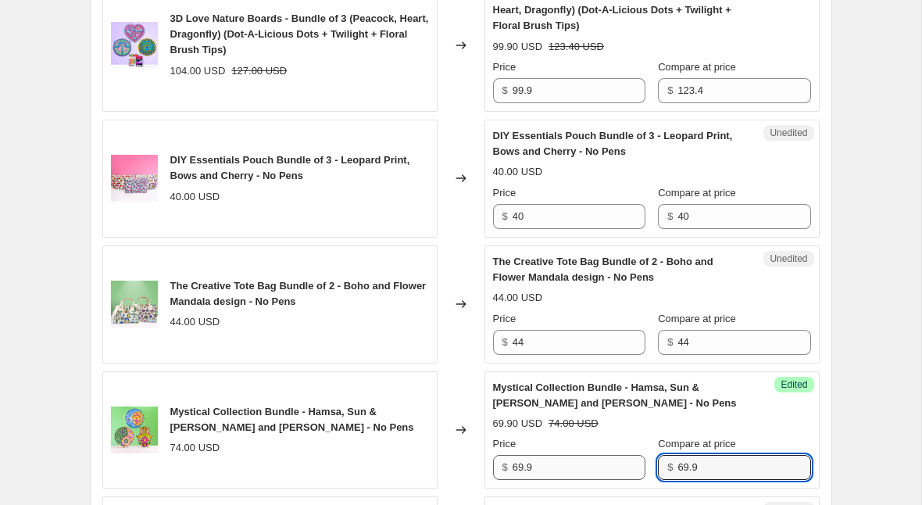
type input "69.9"
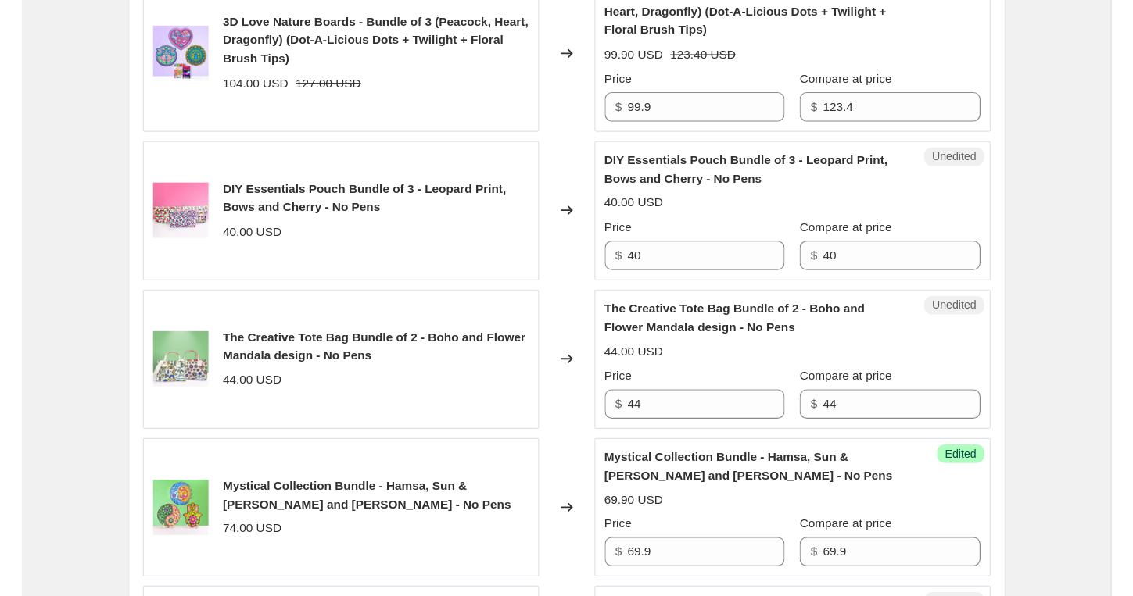
scroll to position [738, 0]
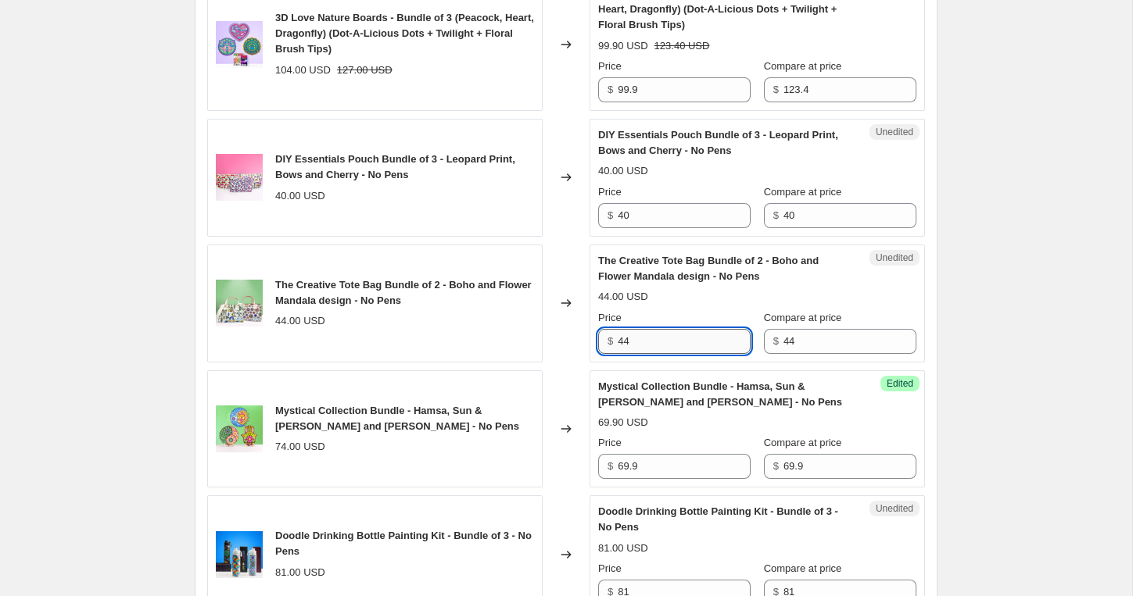
click at [636, 338] on input "44" at bounding box center [684, 341] width 133 height 25
click at [629, 227] on div "Unedited DIY Essentials Pouch Bundle of 3 - Leopard Print, Bows and Cherry - No…" at bounding box center [756, 178] width 335 height 118
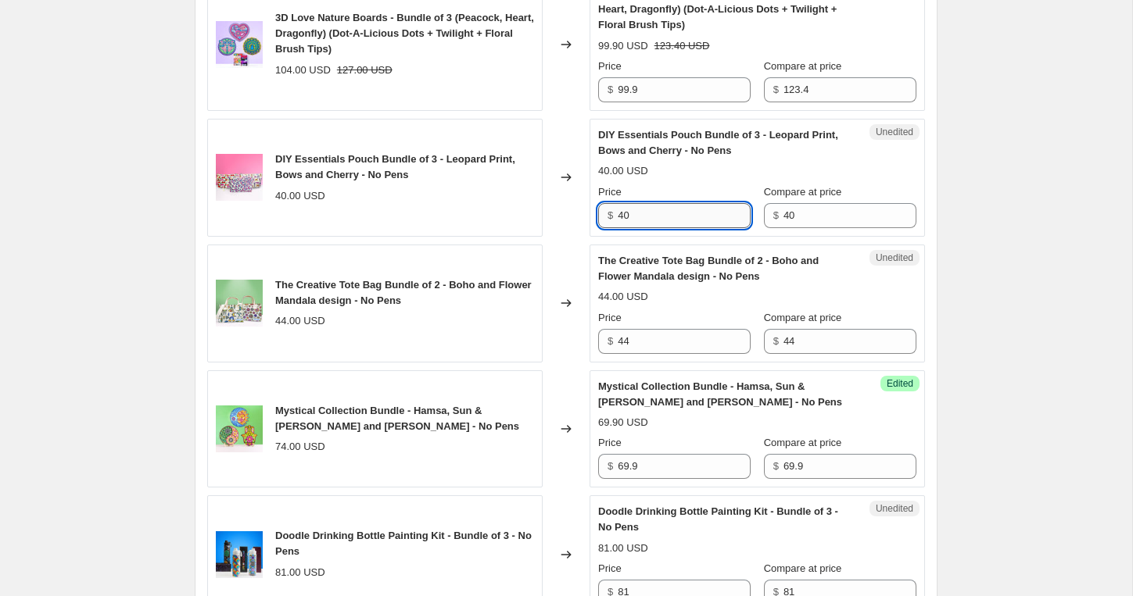
click at [644, 210] on input "40" at bounding box center [684, 215] width 133 height 25
type input "39.9"
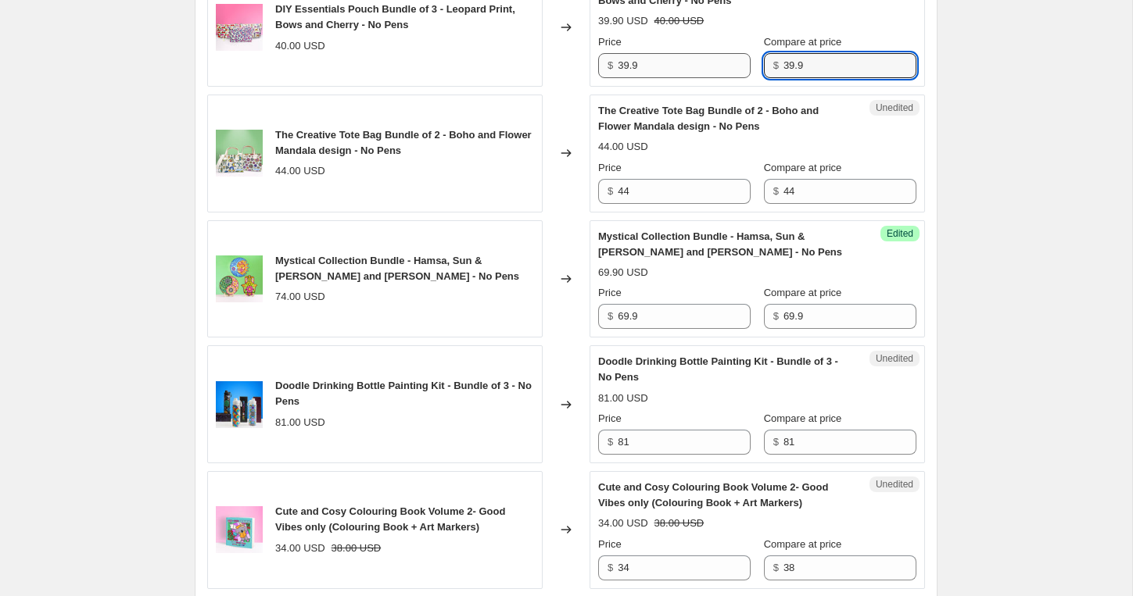
scroll to position [960, 0]
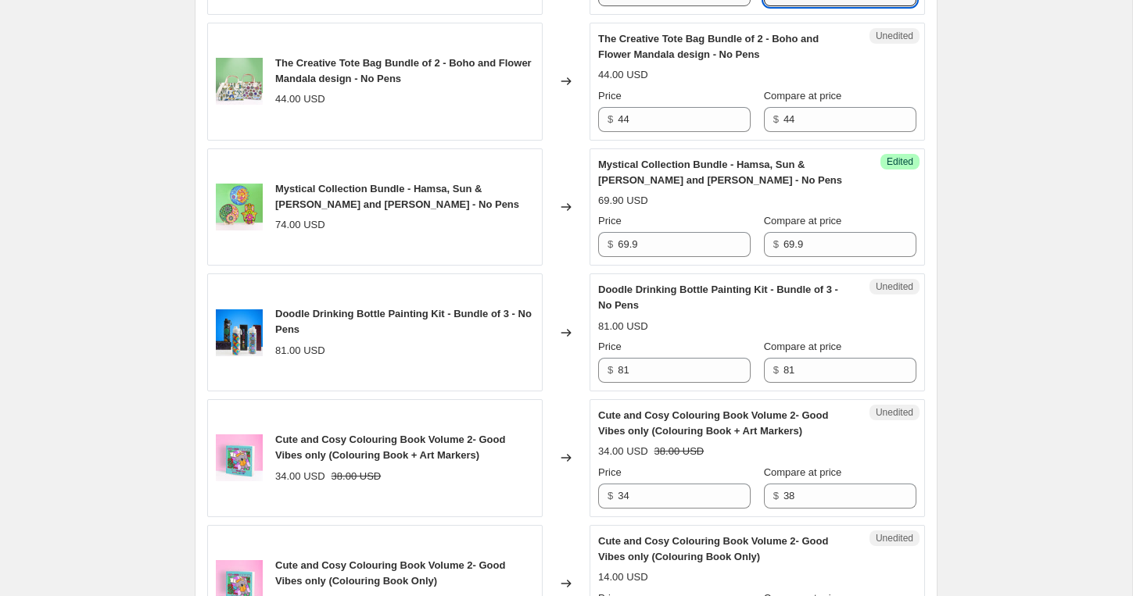
type input "39.9"
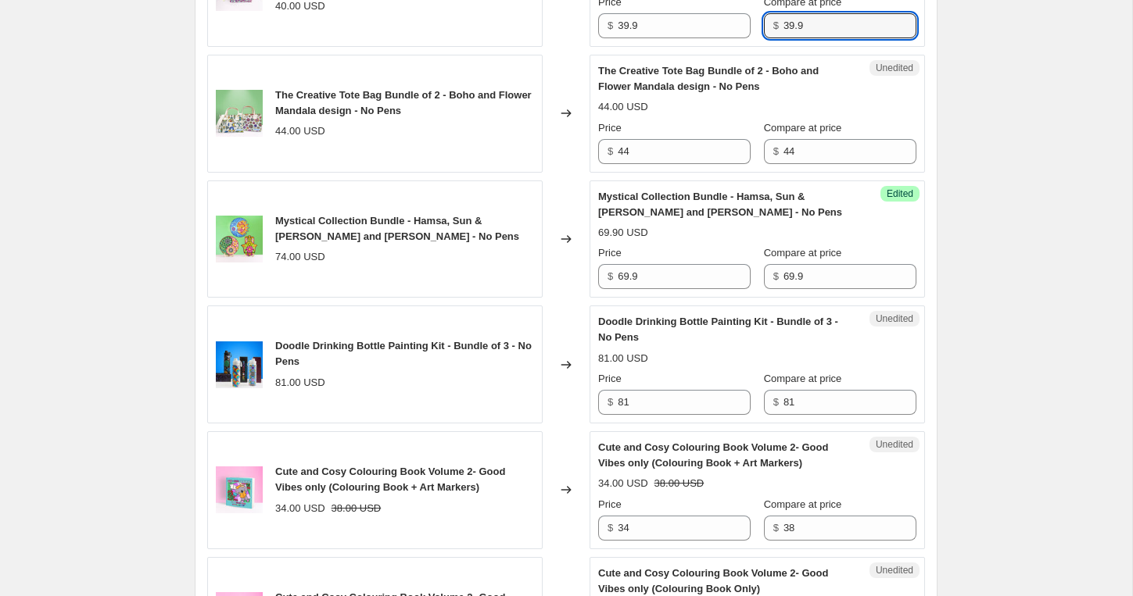
scroll to position [921, 0]
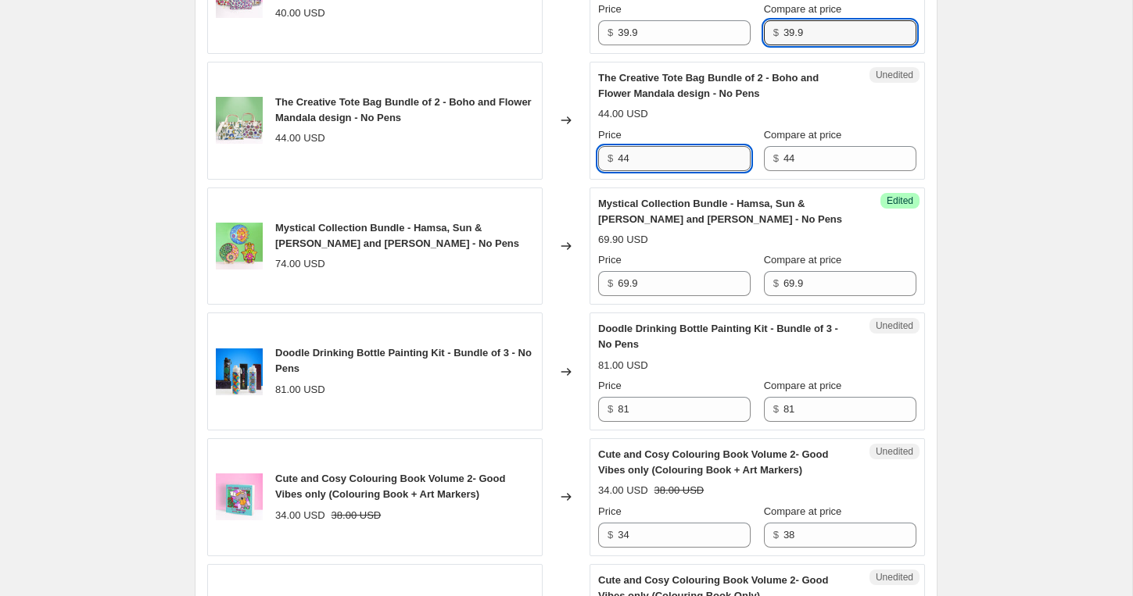
click at [653, 167] on input "44" at bounding box center [684, 158] width 133 height 25
type input "3"
type input "39.9"
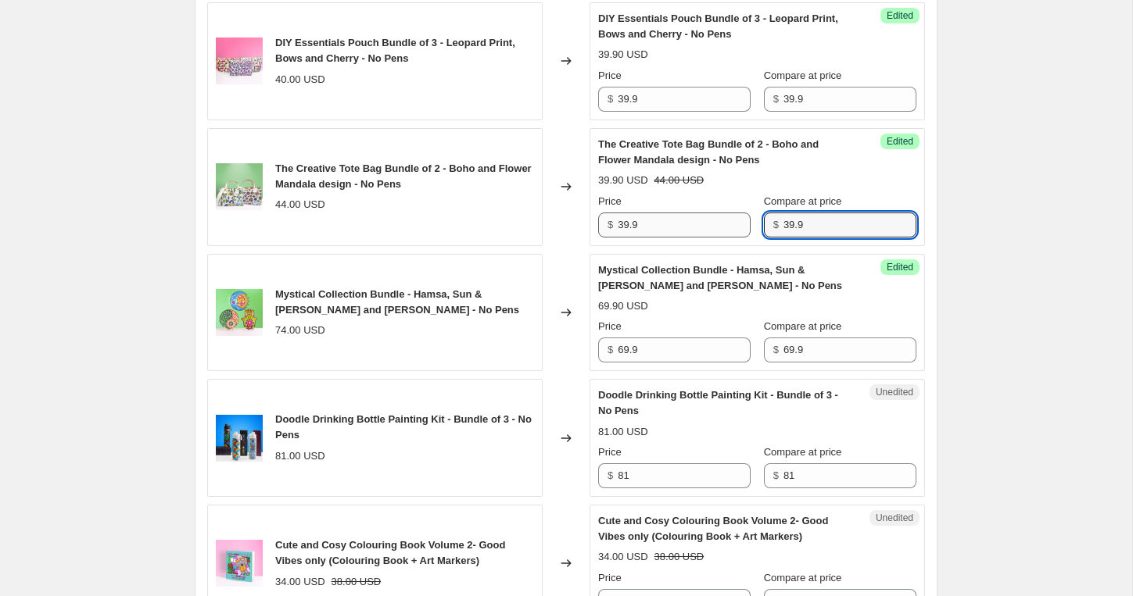
scroll to position [853, 0]
type input "39.9"
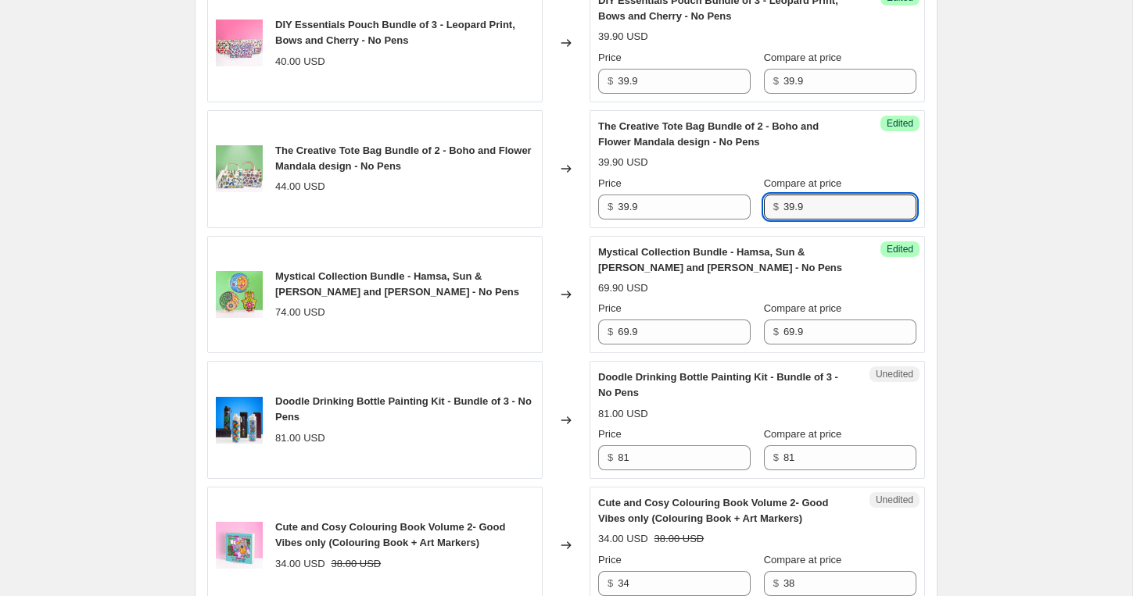
scroll to position [878, 0]
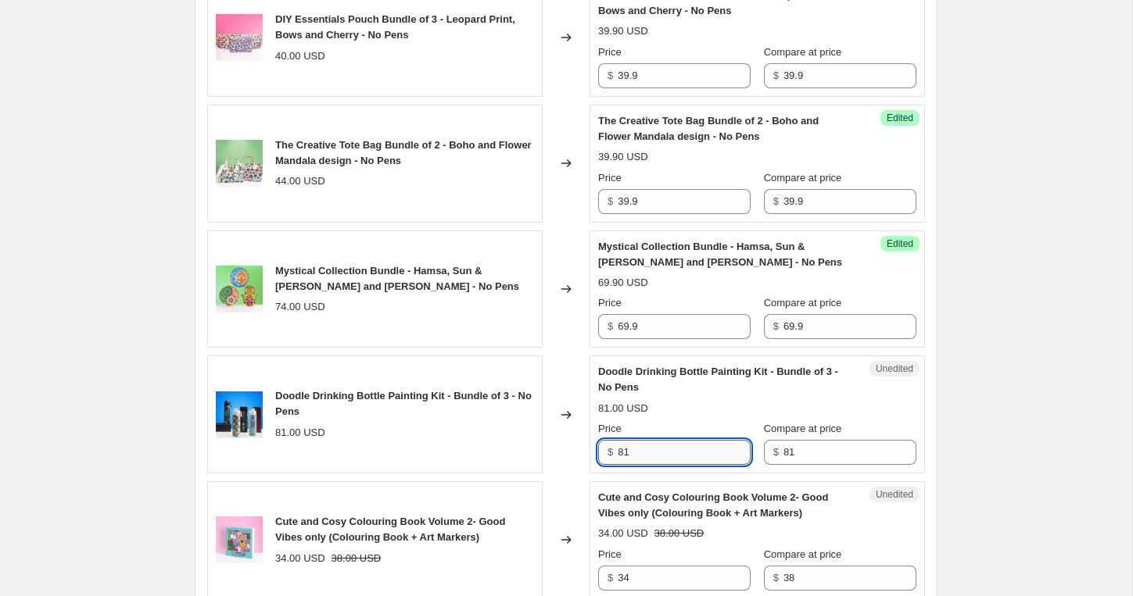
click at [624, 445] on input "81" at bounding box center [684, 452] width 133 height 25
type input "79.9"
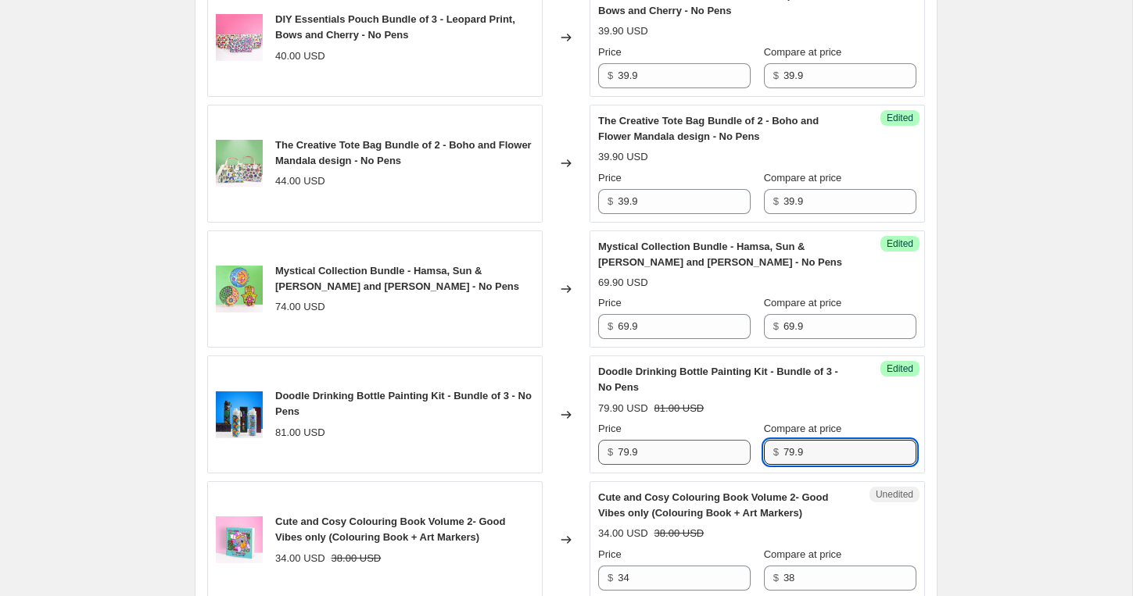
type input "79.9"
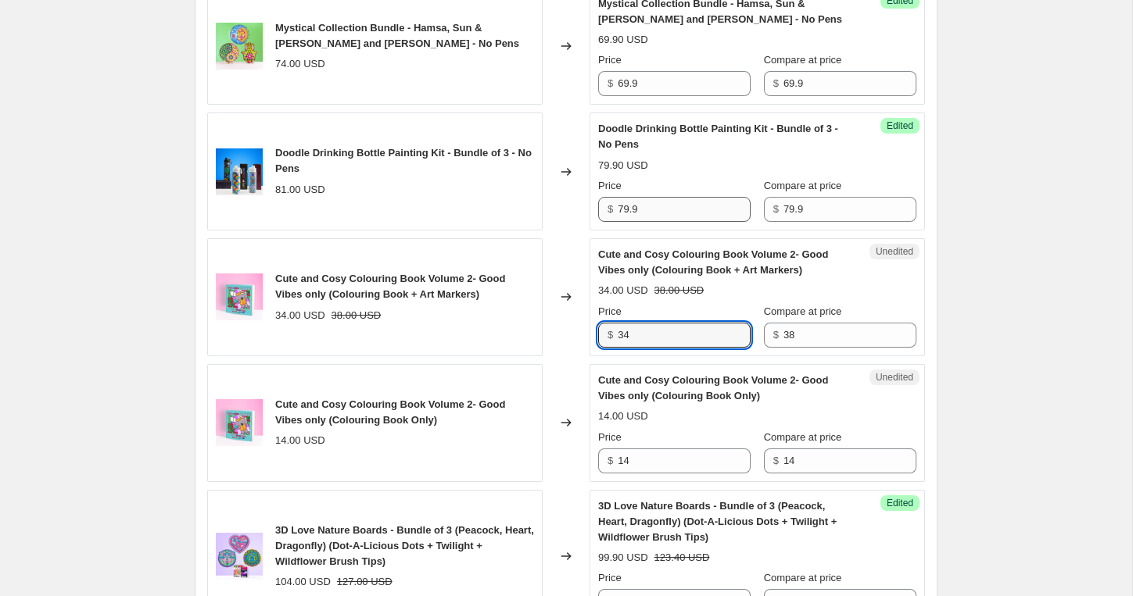
scroll to position [1140, 0]
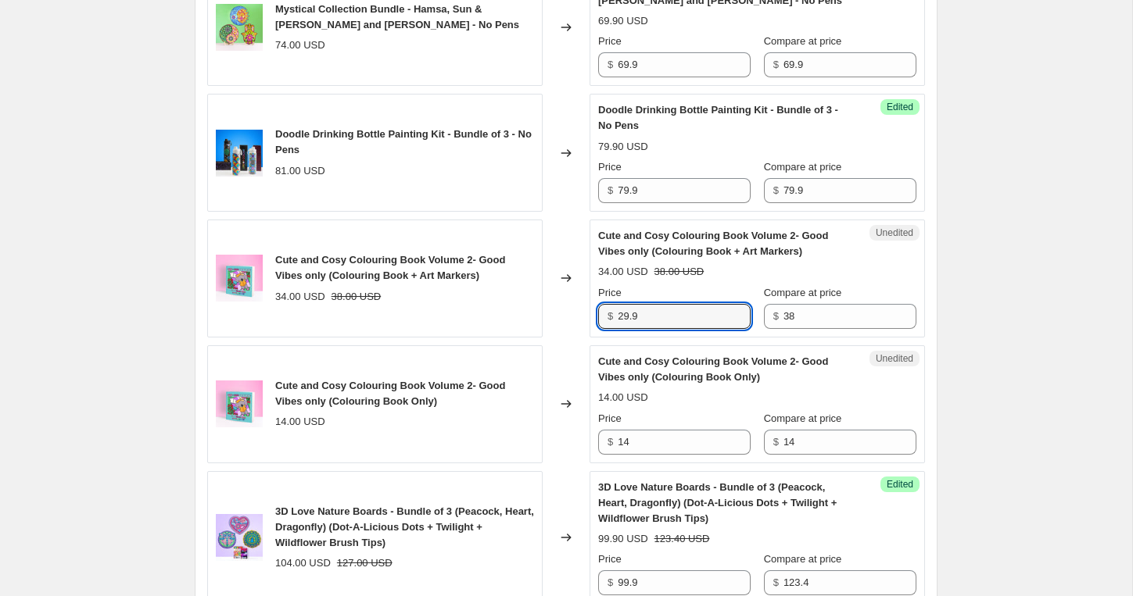
type input "29.9"
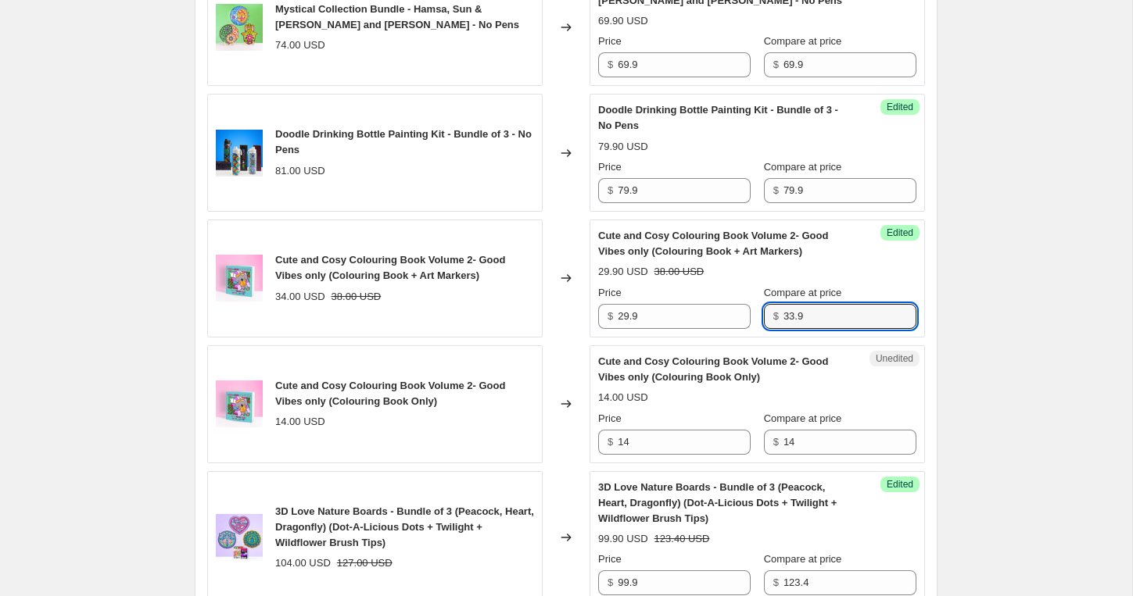
type input "33.9"
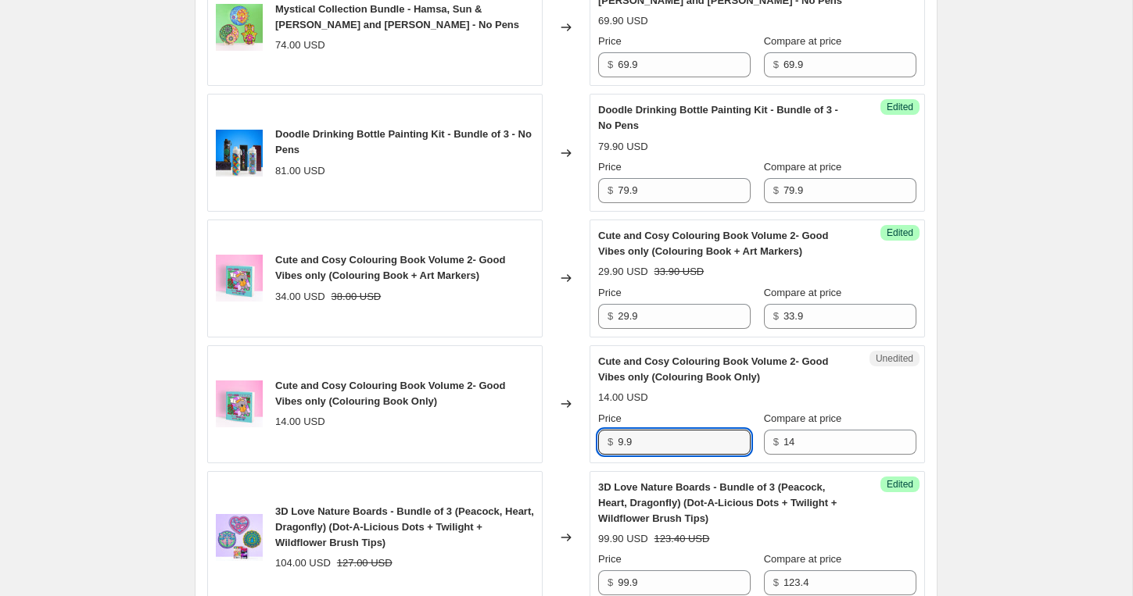
type input "9.9"
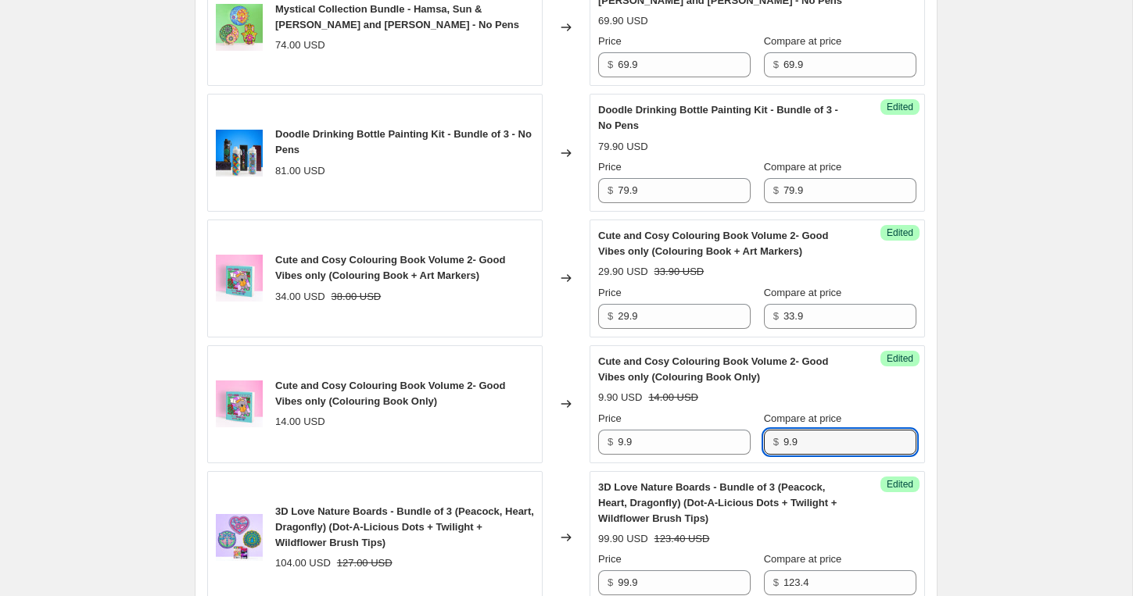
type input "9.9"
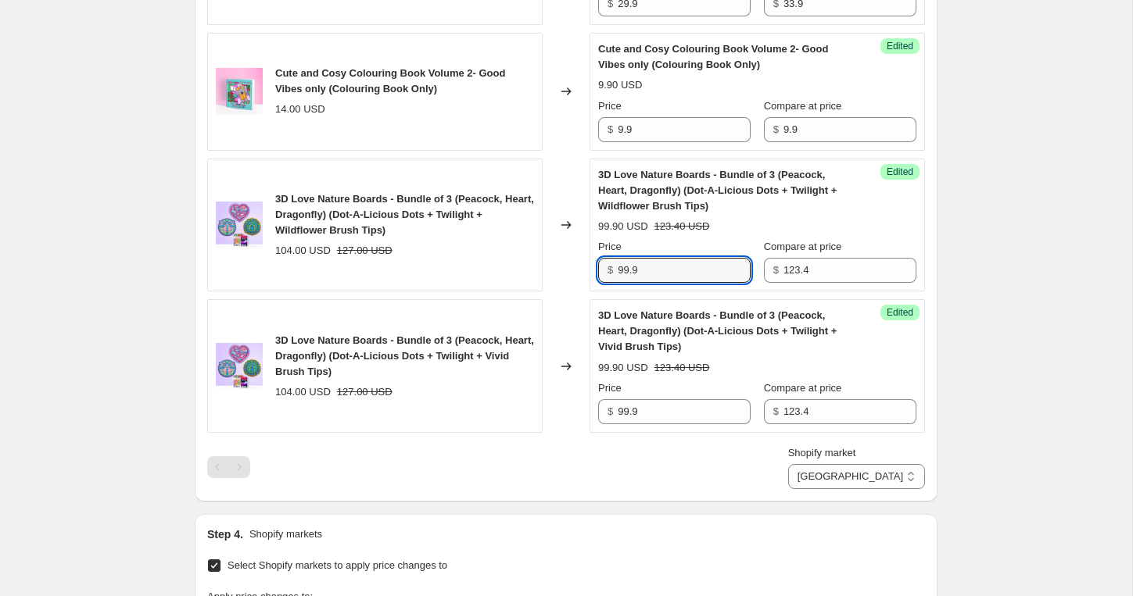
scroll to position [1480, 0]
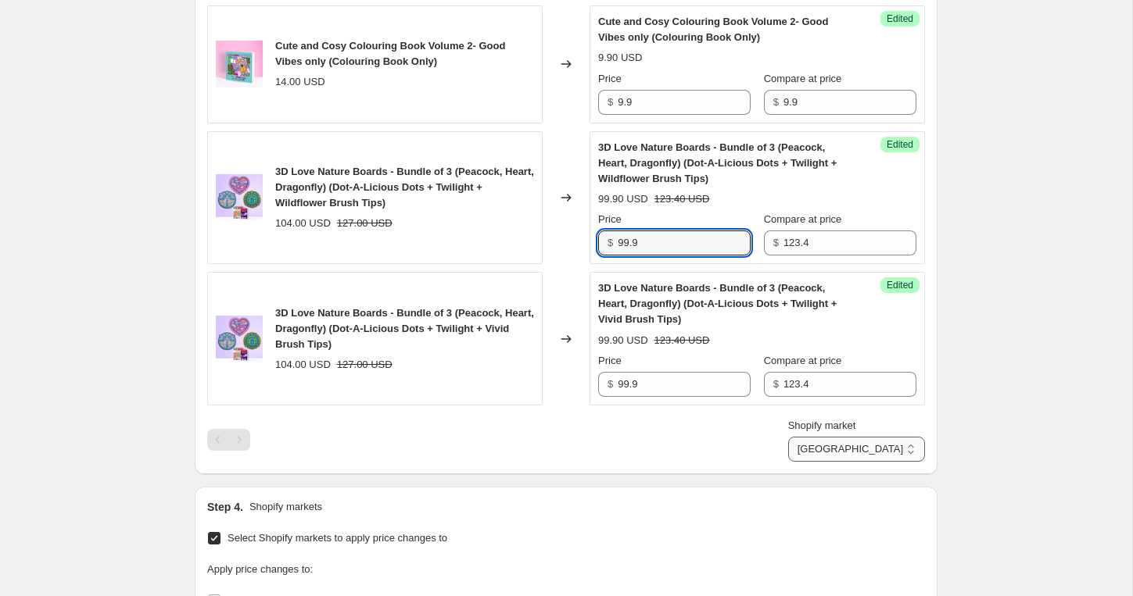
click at [872, 445] on select "[GEOGRAPHIC_DATA] [GEOGRAPHIC_DATA] [GEOGRAPHIC_DATA]" at bounding box center [856, 449] width 137 height 25
select select "28938535130"
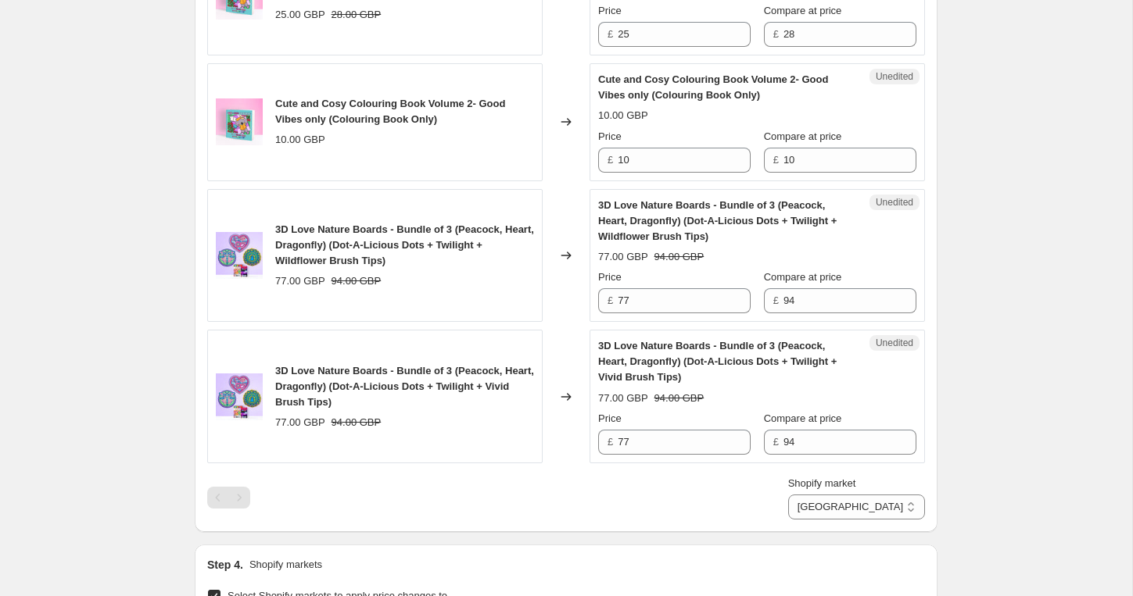
scroll to position [1385, 0]
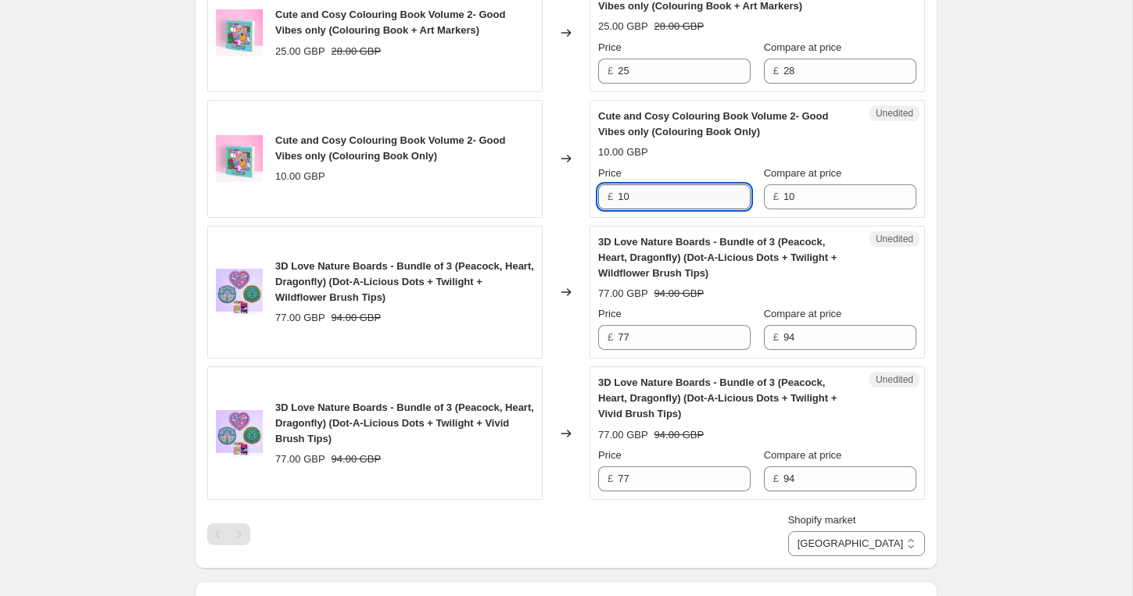
click at [654, 203] on input "10" at bounding box center [684, 196] width 133 height 25
type input "9.9"
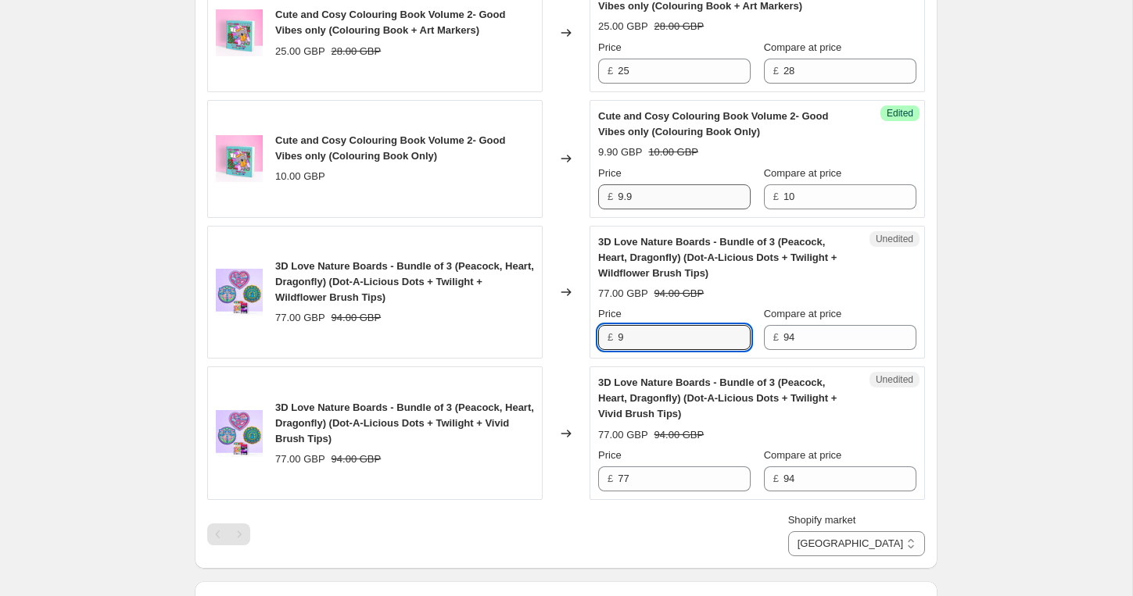
type input "9"
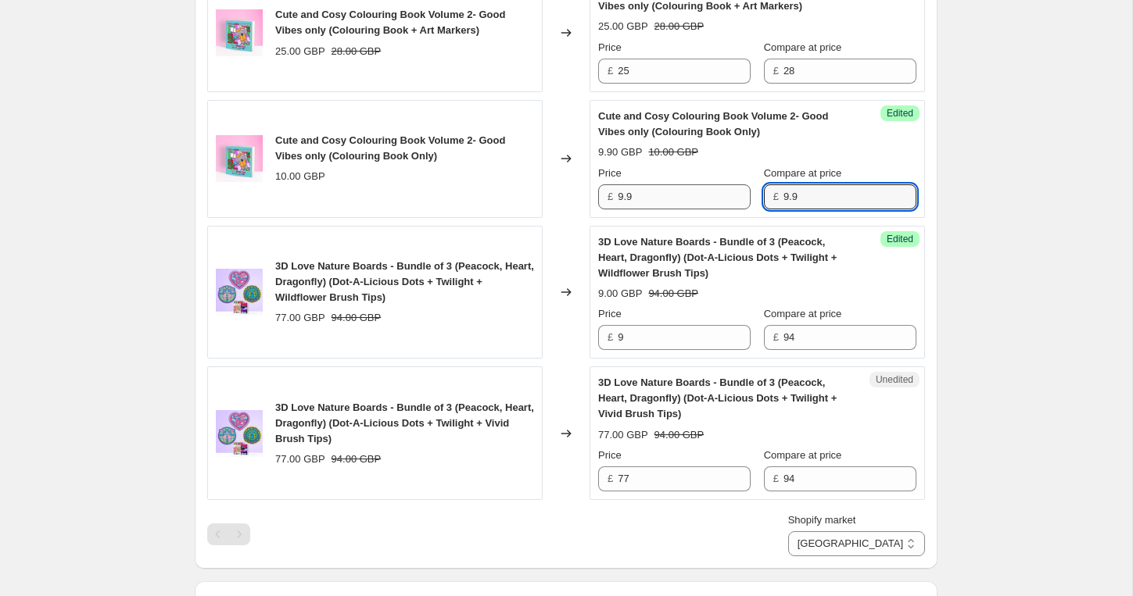
type input "9.9"
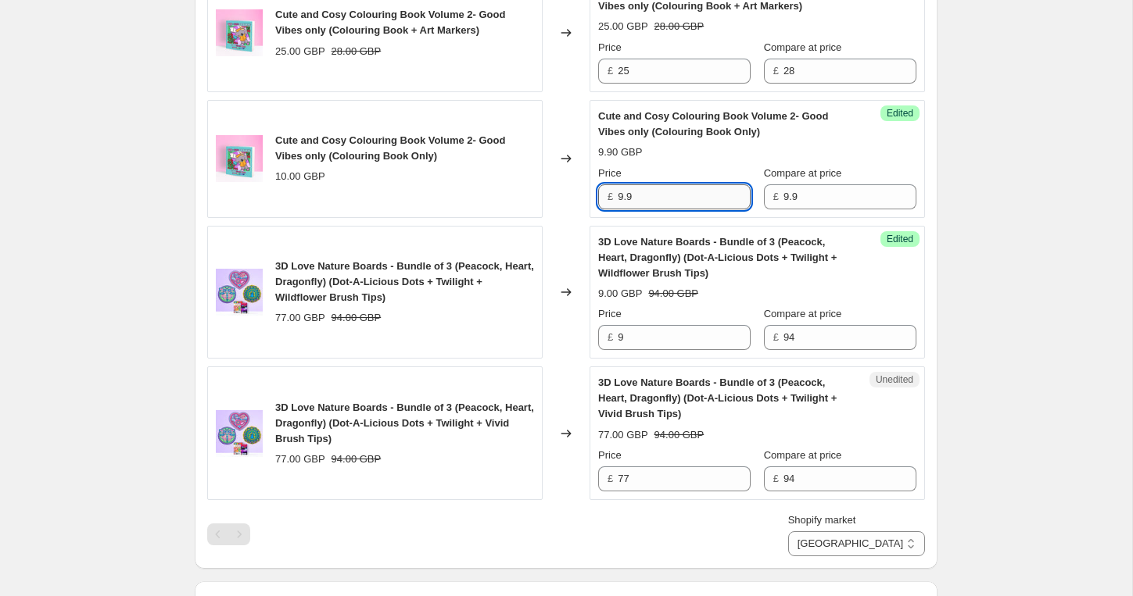
click at [710, 196] on input "9.9" at bounding box center [684, 196] width 133 height 25
click at [694, 87] on div "Unedited Cute and Cosy Colouring Book Volume 2- Good Vibes only (Colouring Book…" at bounding box center [756, 33] width 335 height 118
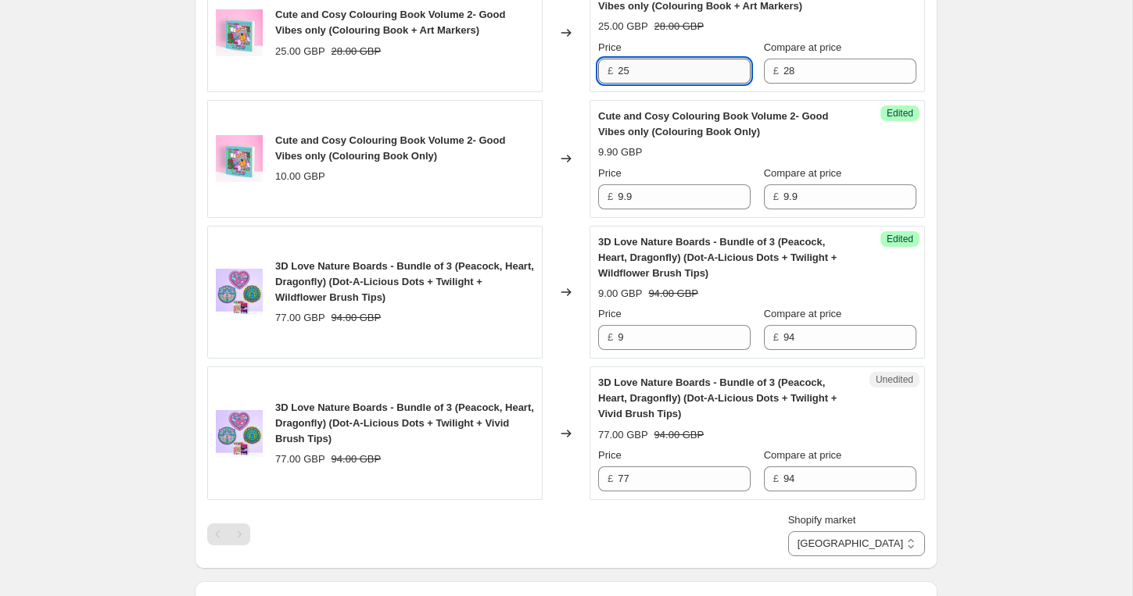
click at [700, 76] on input "25" at bounding box center [684, 71] width 133 height 25
type input "24.9"
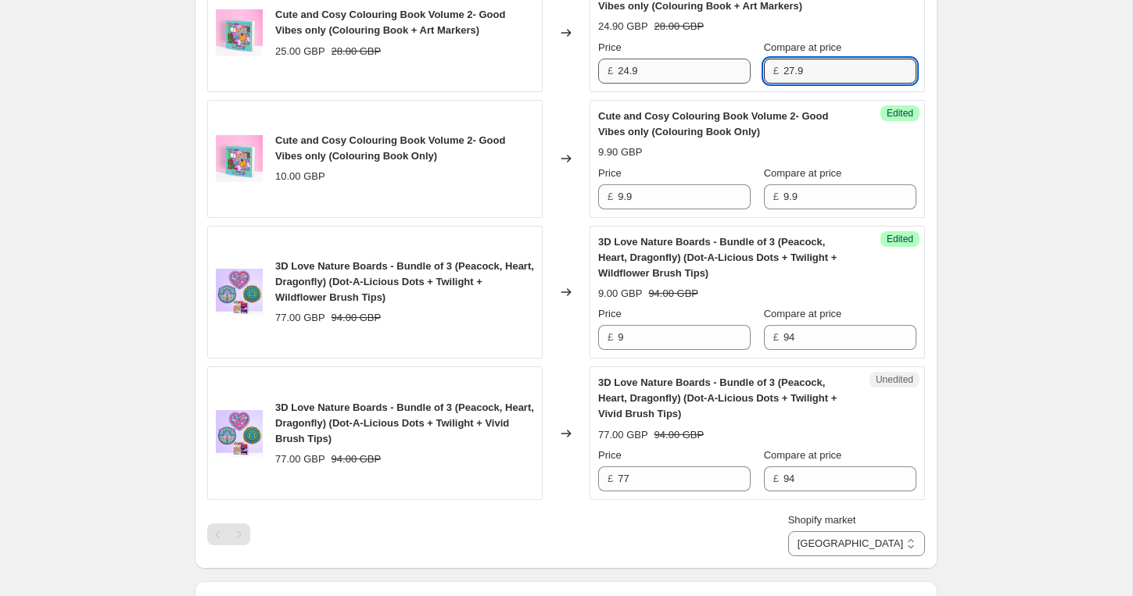
type input "27.9"
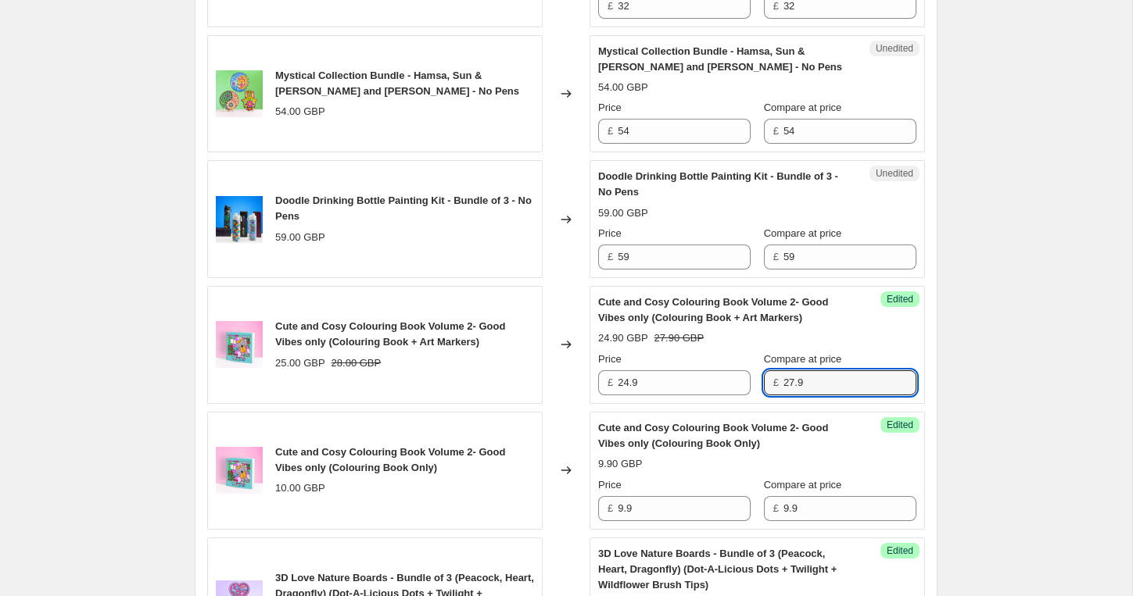
scroll to position [1056, 0]
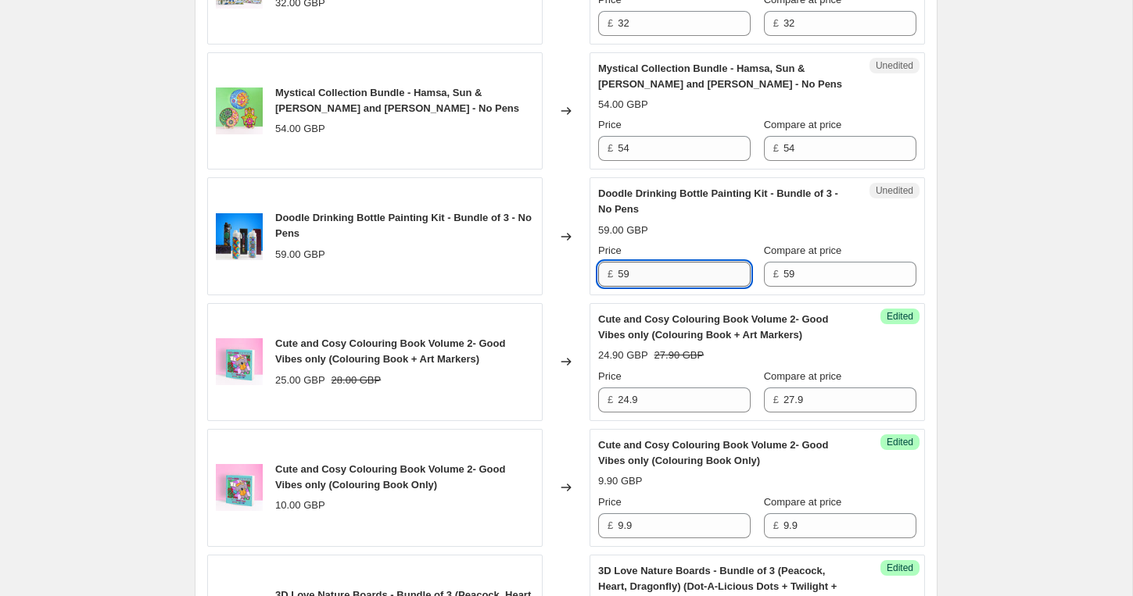
click at [678, 277] on input "59" at bounding box center [684, 274] width 133 height 25
type input "59.9"
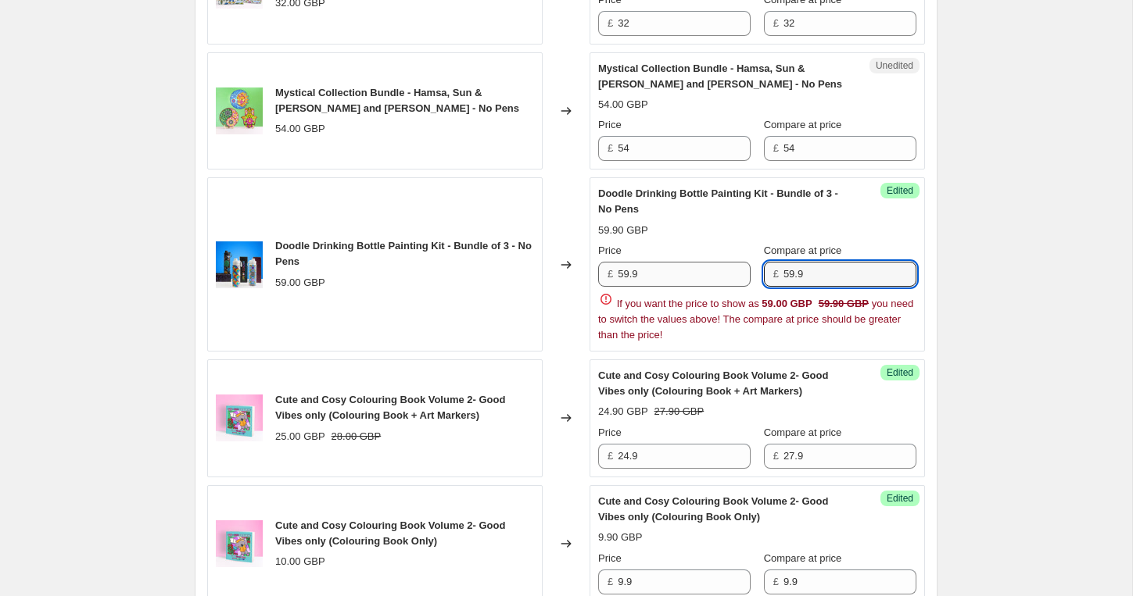
type input "59.9"
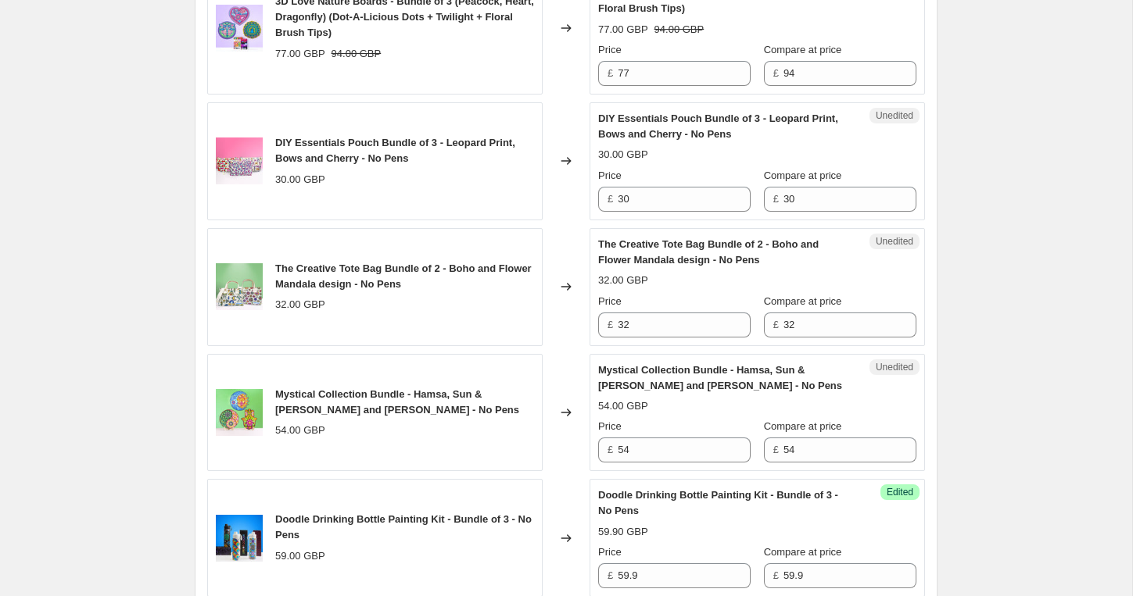
scroll to position [734, 0]
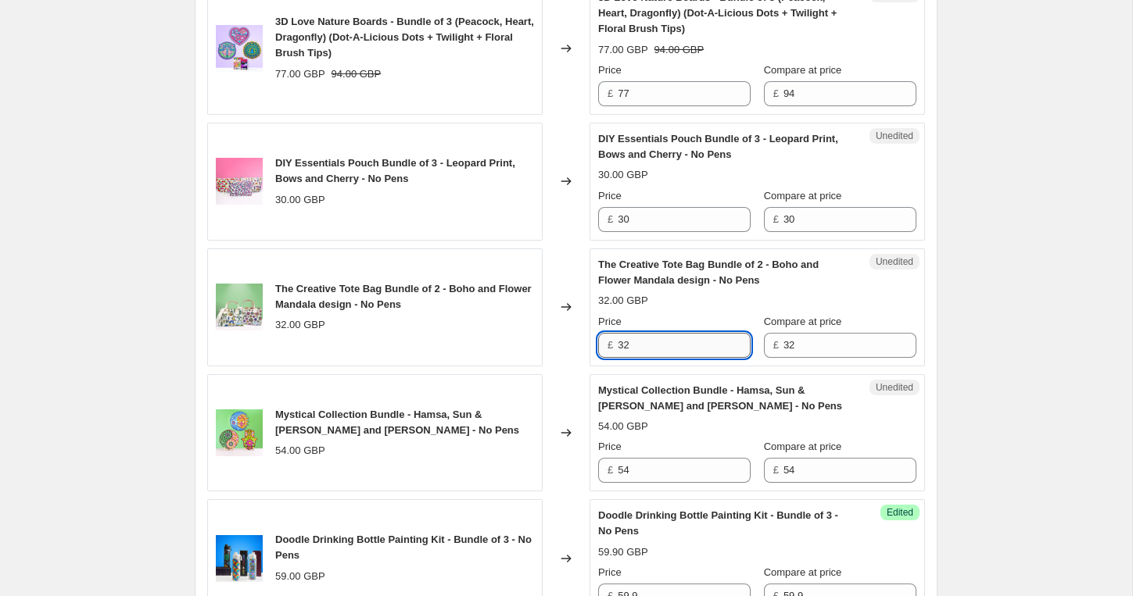
click at [645, 346] on input "32" at bounding box center [684, 345] width 133 height 25
type input "34.9"
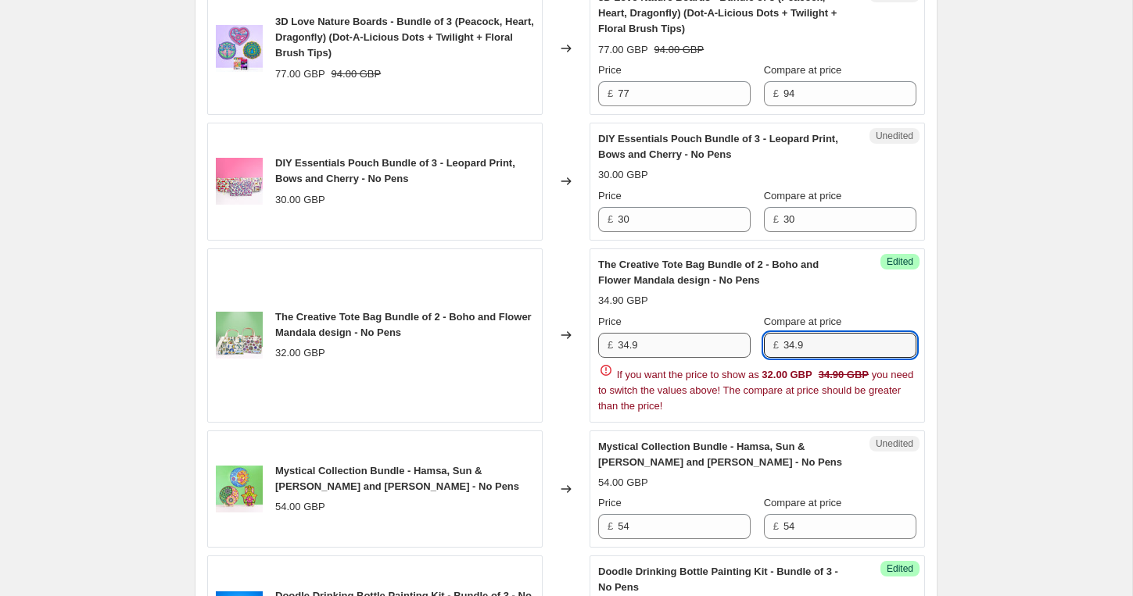
type input "34.9"
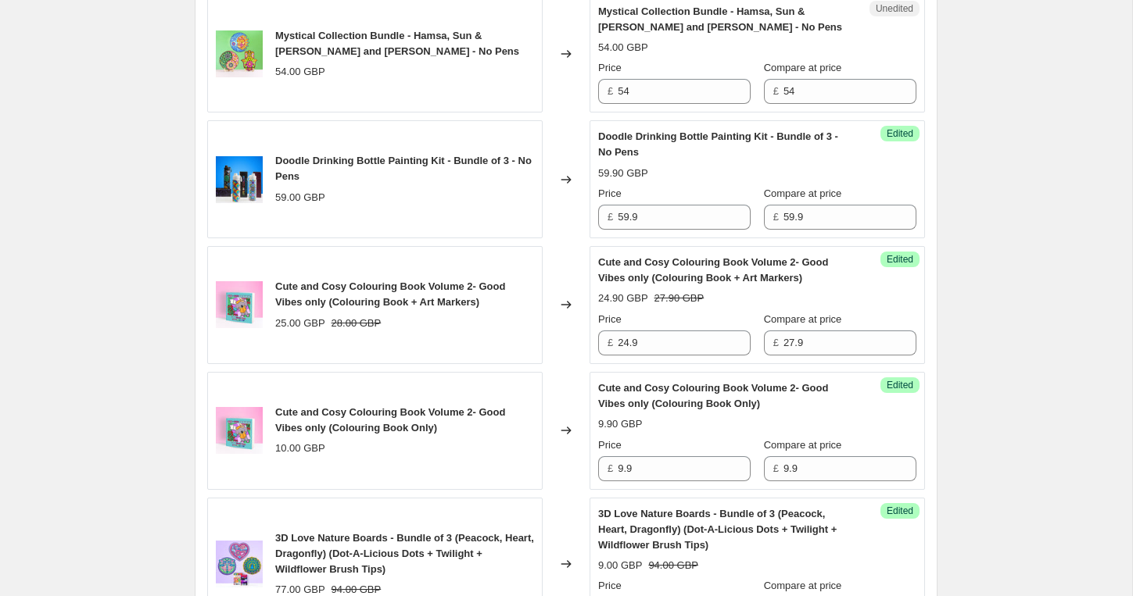
scroll to position [1081, 0]
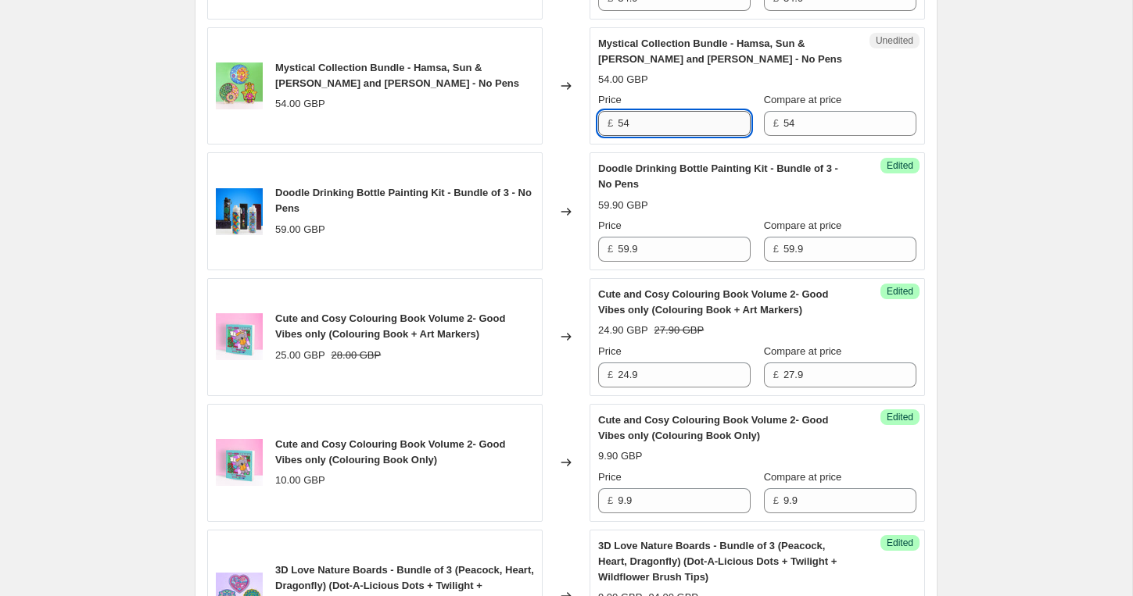
click at [697, 126] on input "54" at bounding box center [684, 123] width 133 height 25
type input "54.9"
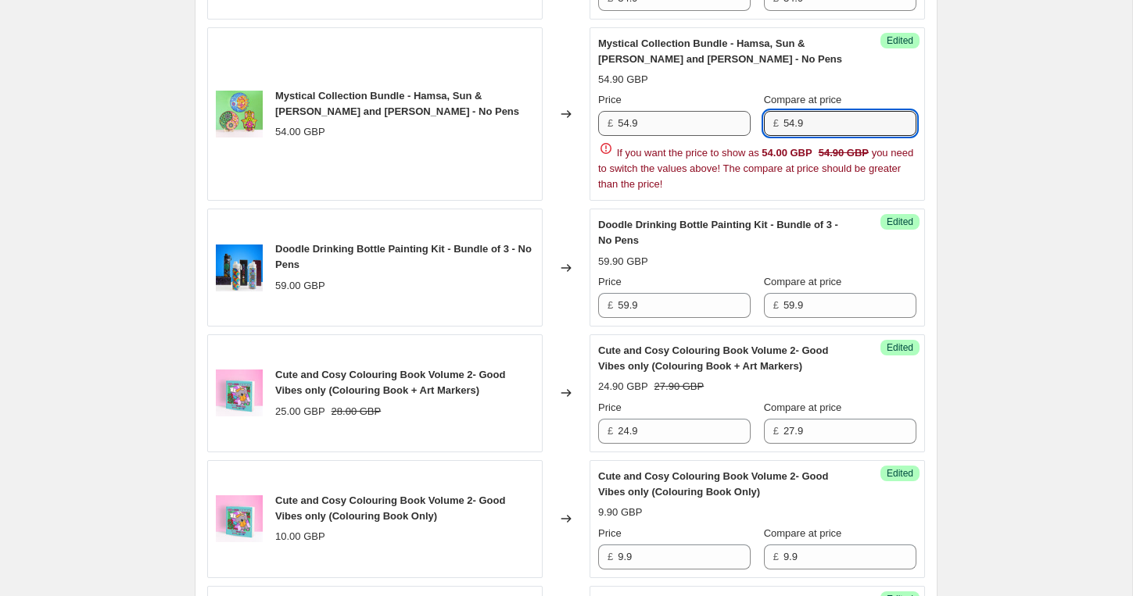
type input "54.9"
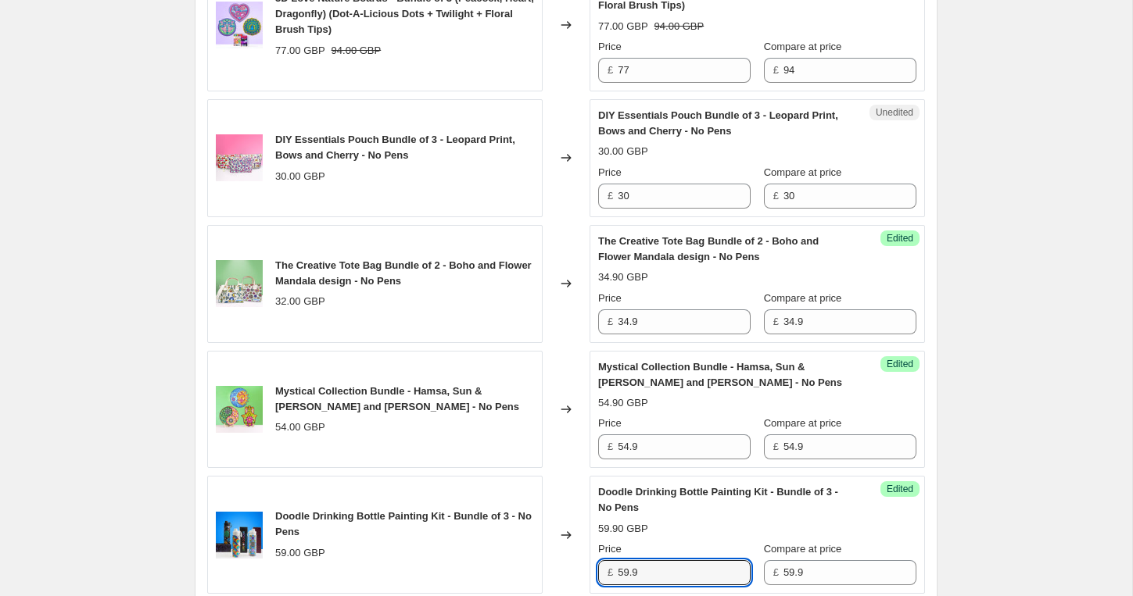
scroll to position [751, 0]
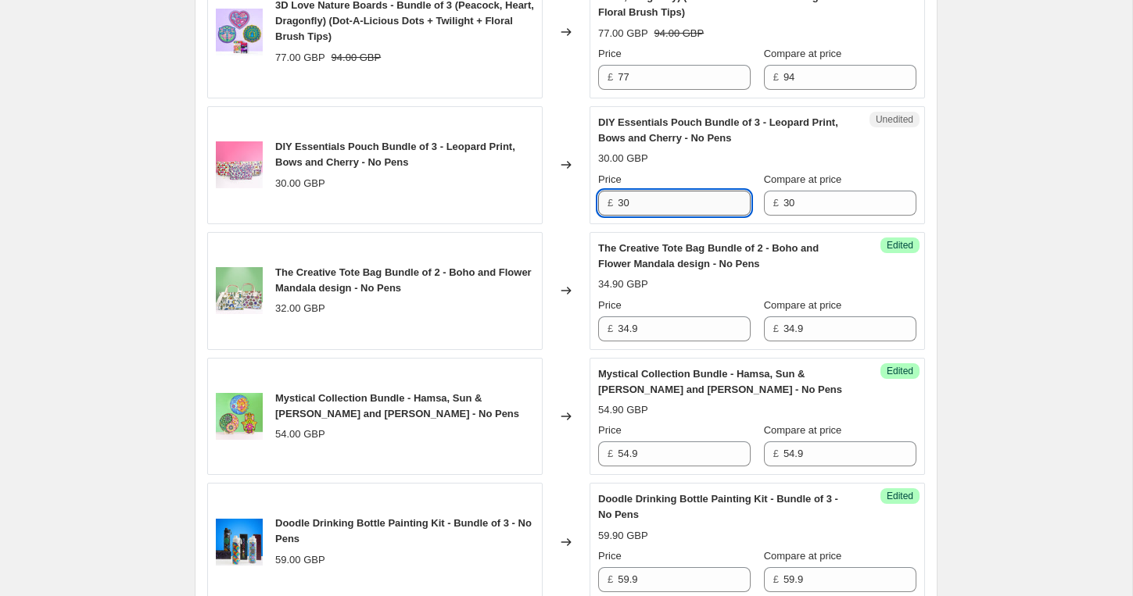
click at [666, 209] on input "30" at bounding box center [684, 203] width 133 height 25
type input "29.9"
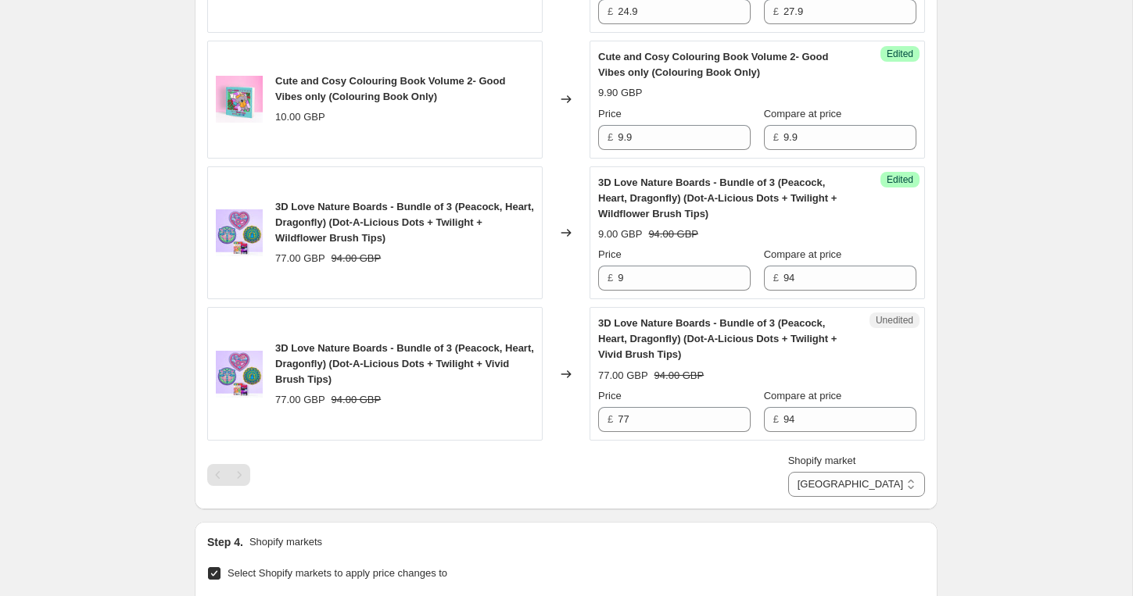
scroll to position [1484, 0]
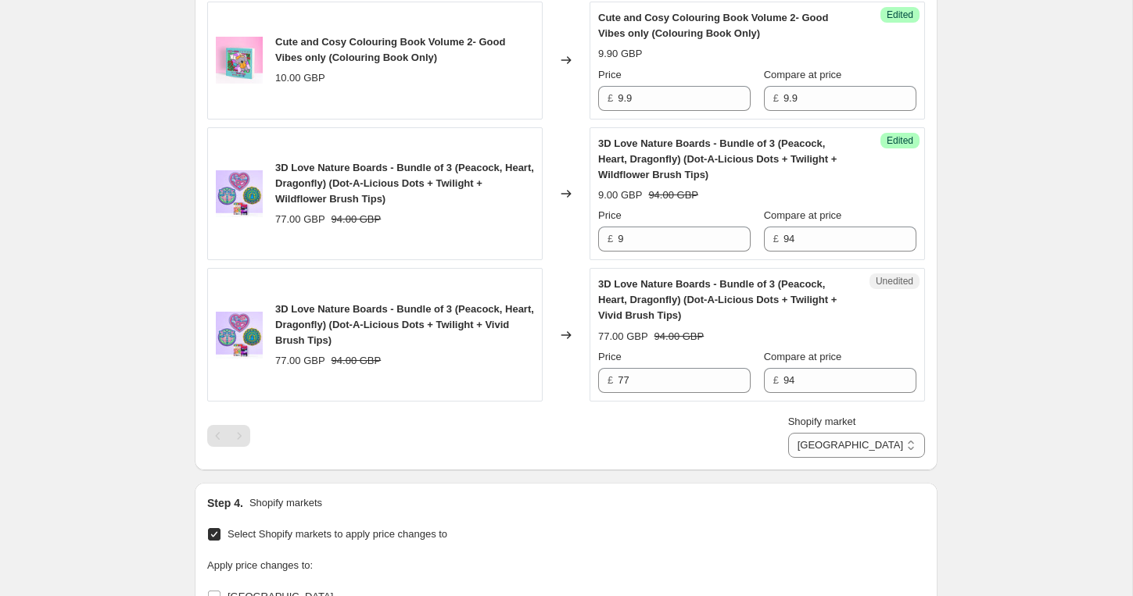
type input "29.9"
click at [648, 385] on input "77" at bounding box center [684, 380] width 133 height 25
type input "79.9"
type input "94.4"
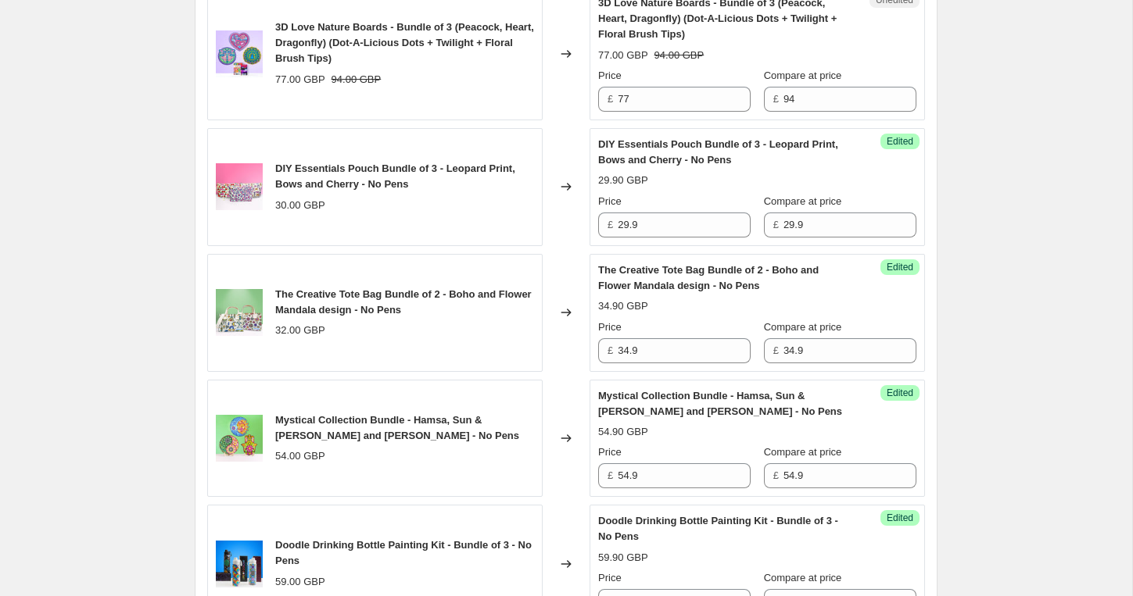
scroll to position [719, 0]
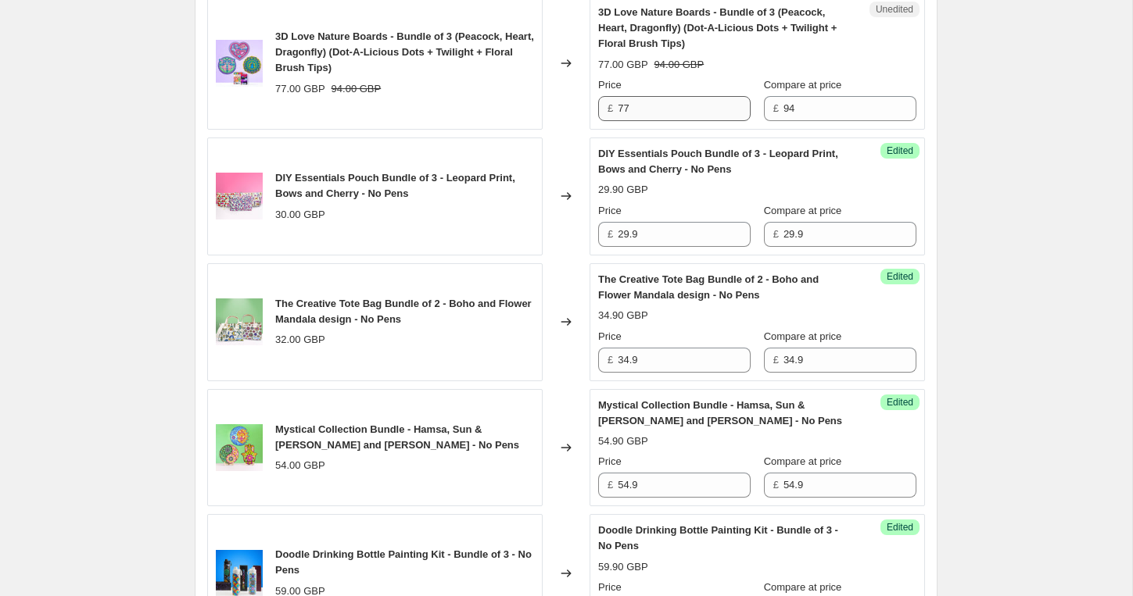
type input "79.9"
click at [670, 111] on input "77" at bounding box center [684, 108] width 133 height 25
type input "79.9"
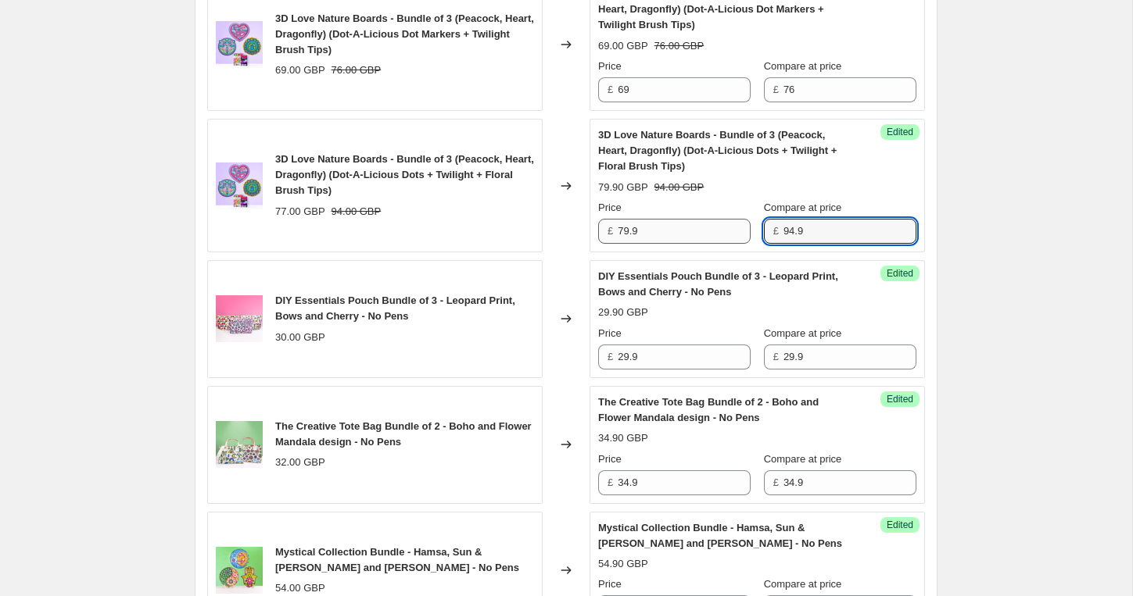
scroll to position [532, 0]
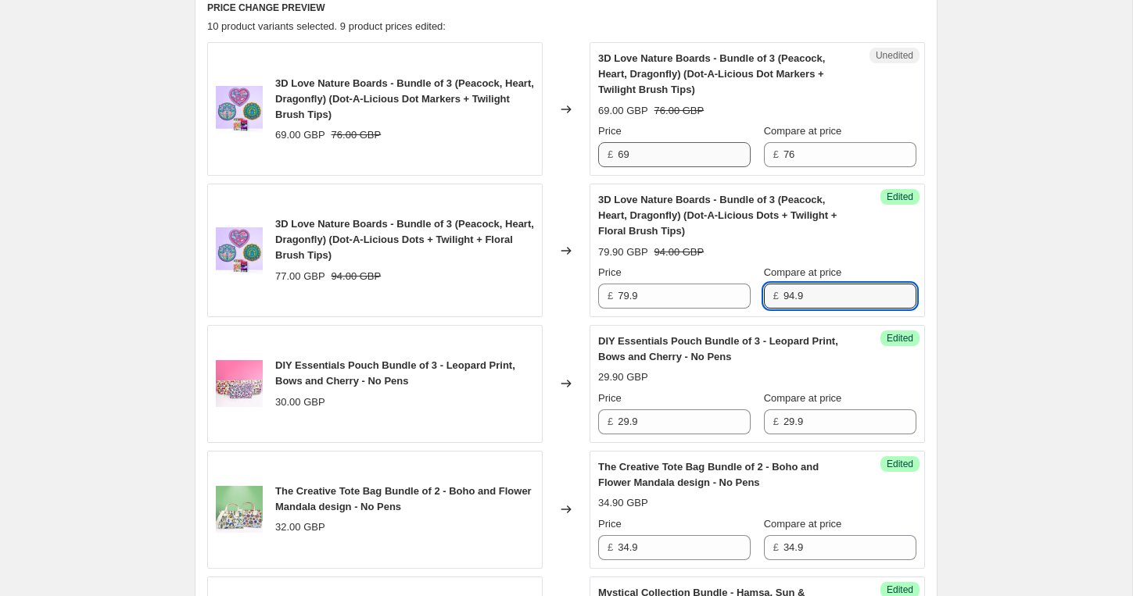
type input "94.9"
click at [636, 149] on input "69" at bounding box center [684, 154] width 133 height 25
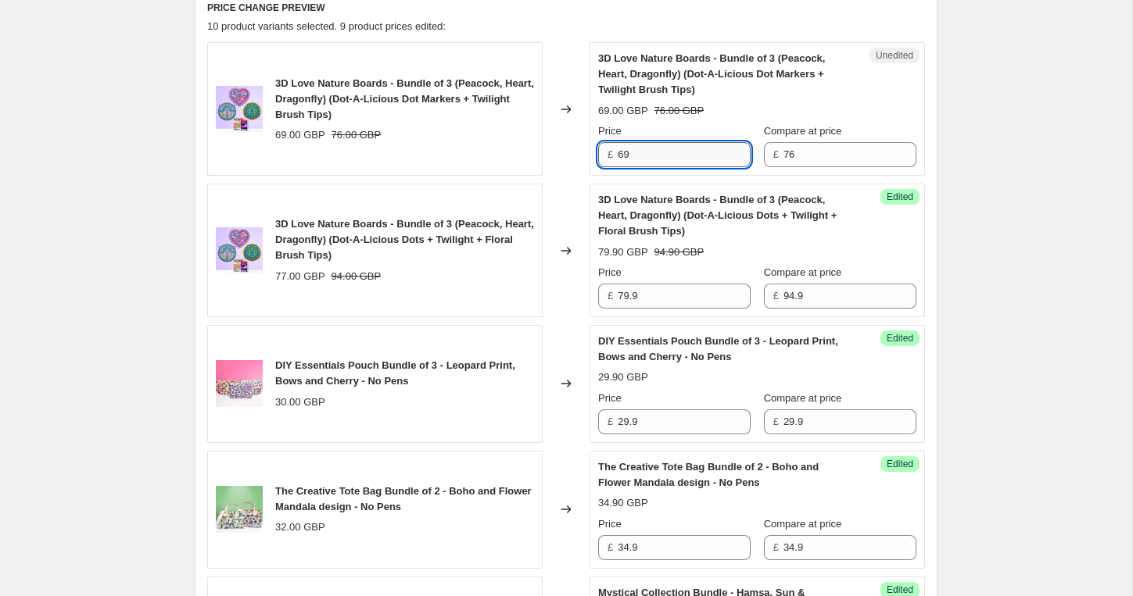
click at [636, 149] on input "69" at bounding box center [684, 154] width 133 height 25
type input "5"
type input "69.9"
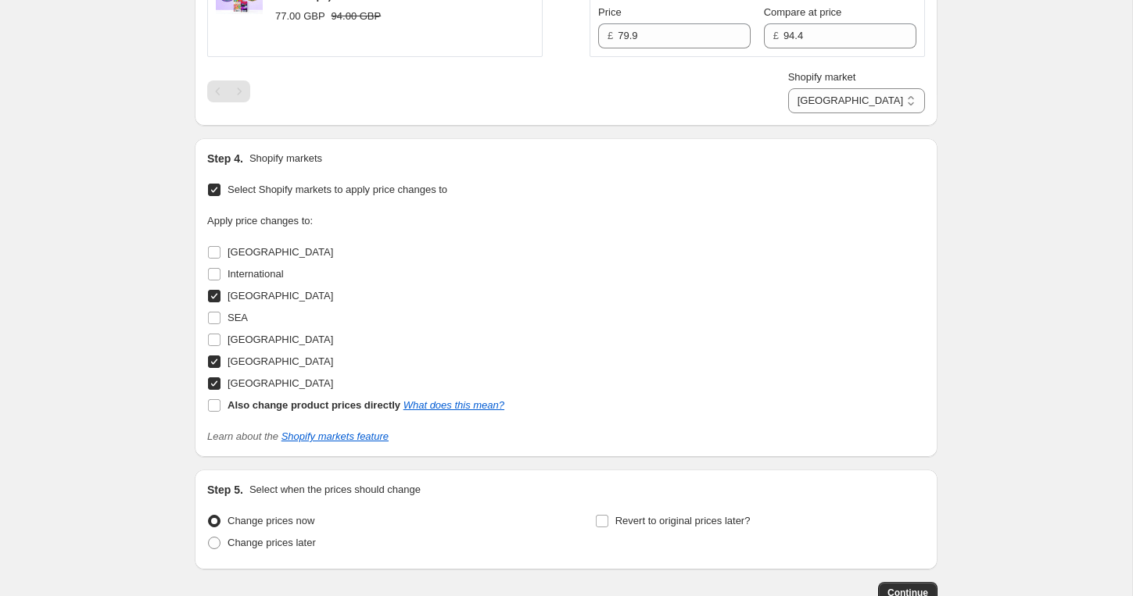
scroll to position [1932, 0]
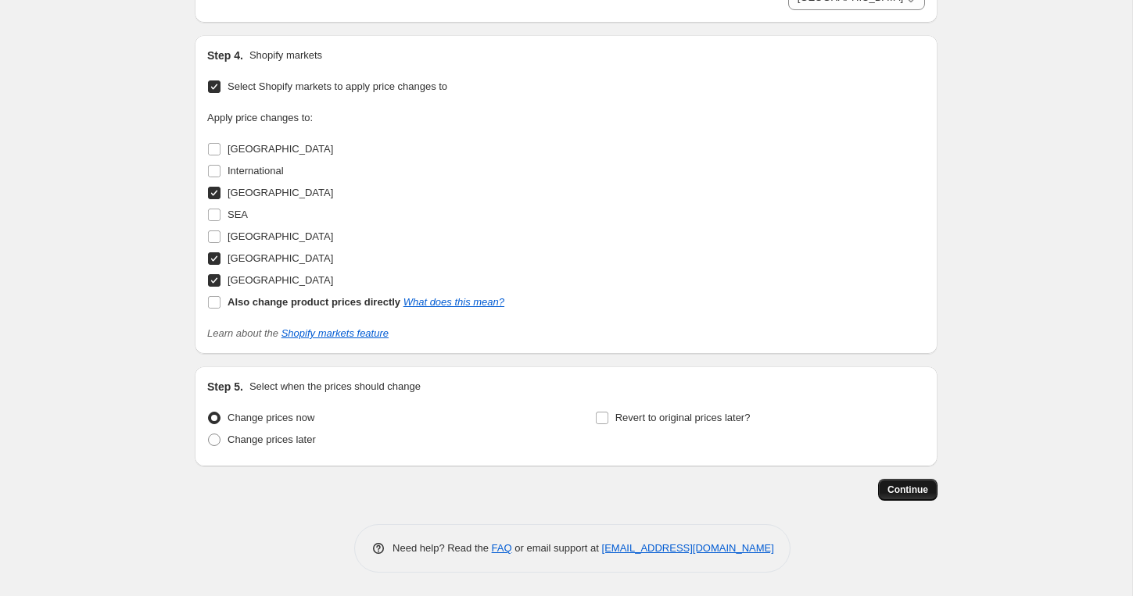
type input "79.5"
click at [904, 489] on span "Continue" at bounding box center [907, 490] width 41 height 13
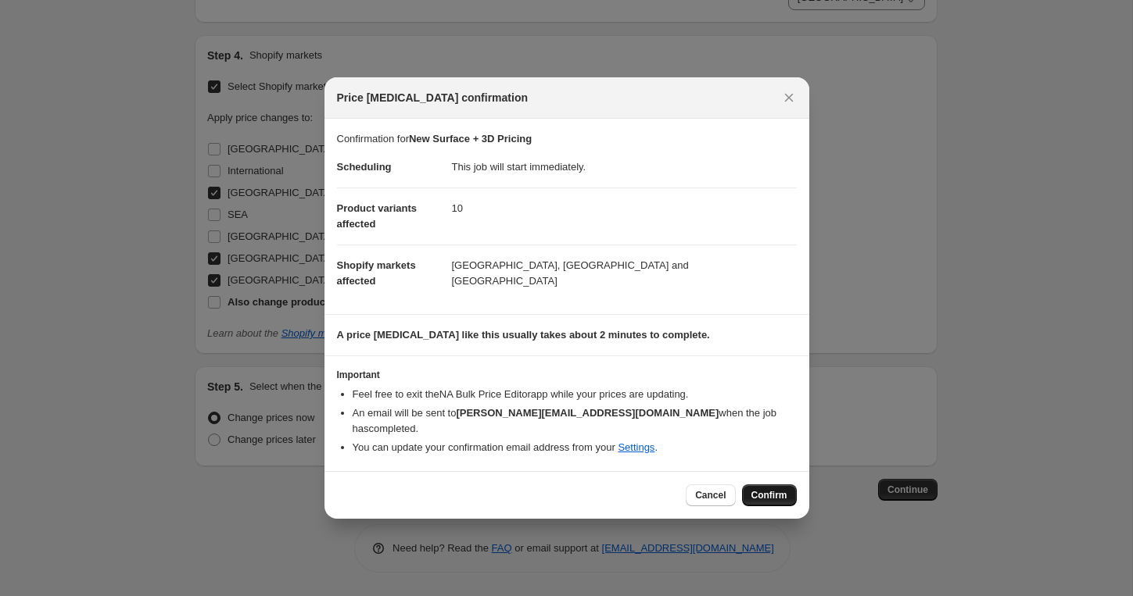
click at [759, 489] on span "Confirm" at bounding box center [769, 495] width 36 height 13
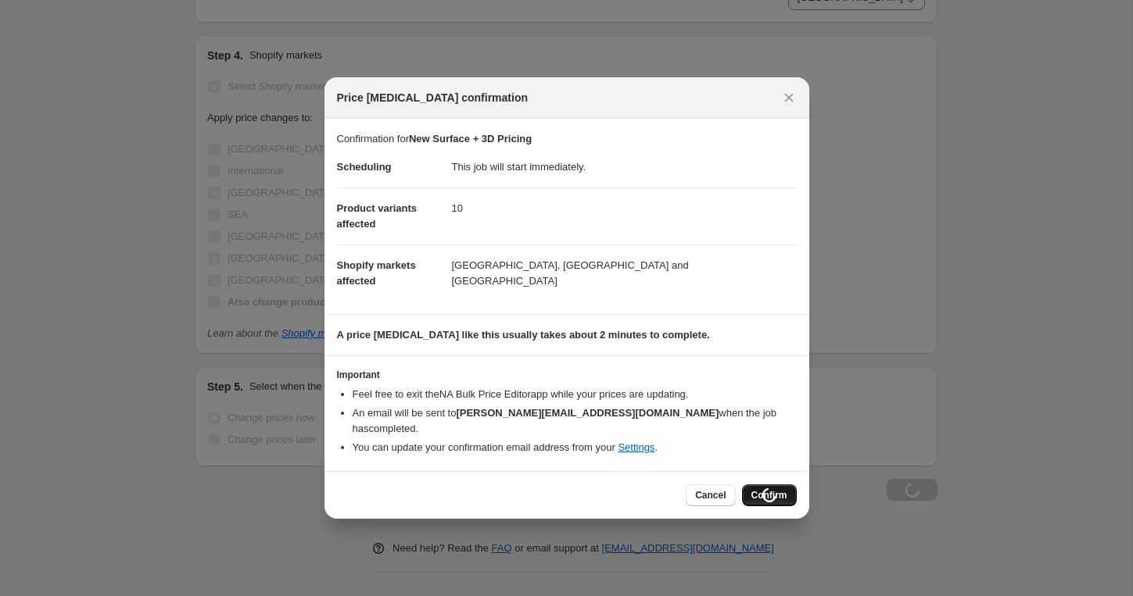
scroll to position [1907, 0]
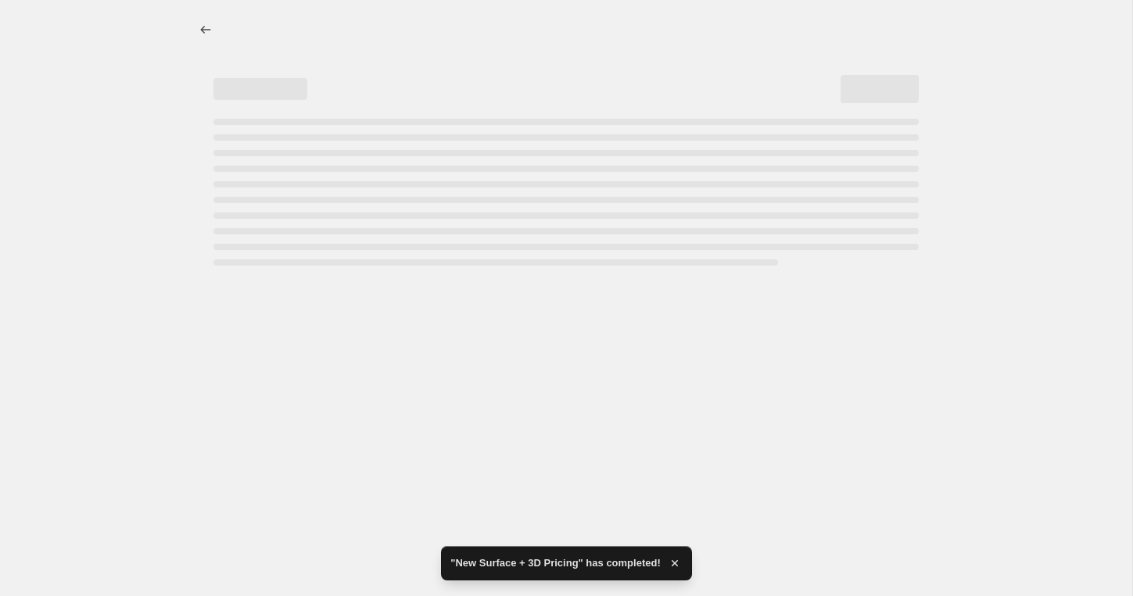
select select "28938535130"
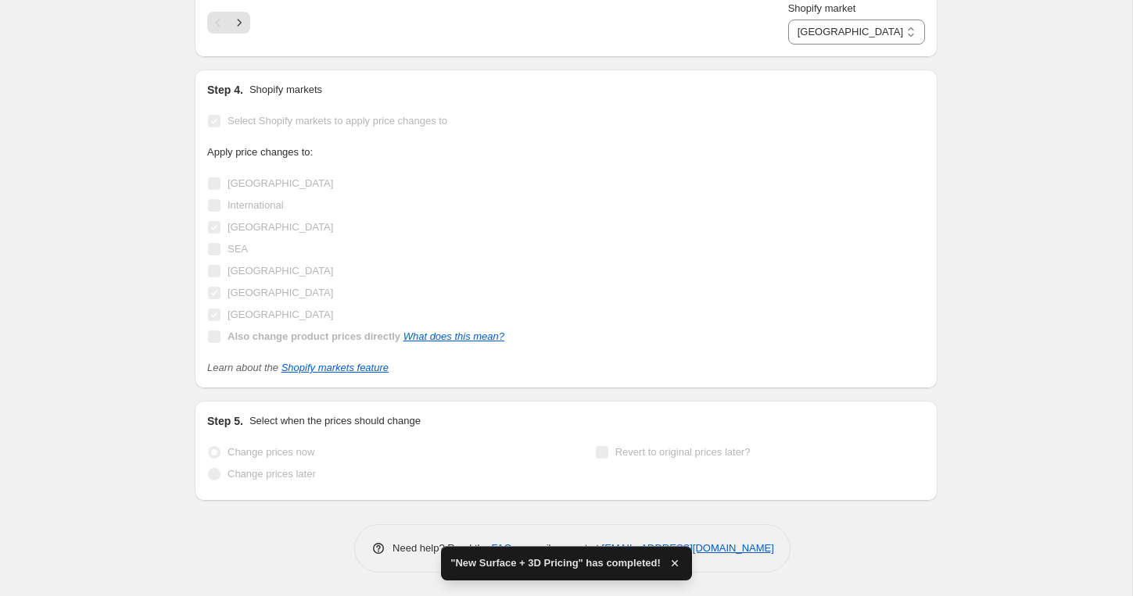
scroll to position [0, 0]
